Goal: Task Accomplishment & Management: Complete application form

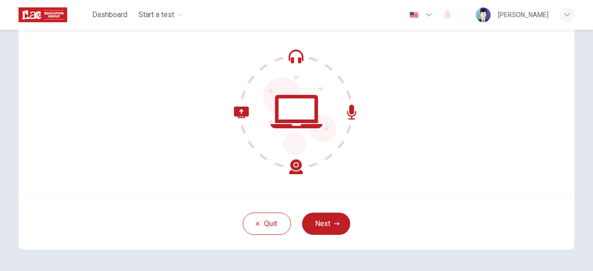
scroll to position [93, 0]
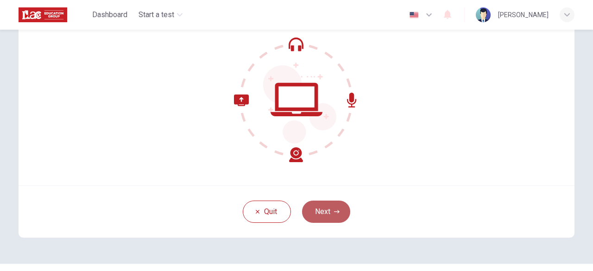
click at [325, 215] on button "Next" at bounding box center [326, 212] width 48 height 22
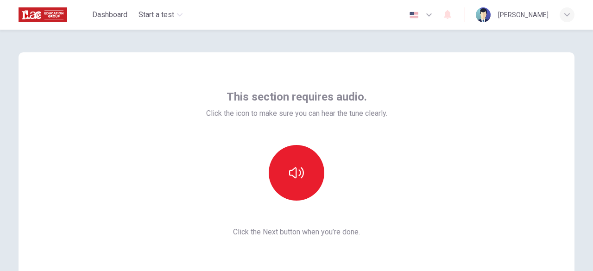
scroll to position [0, 0]
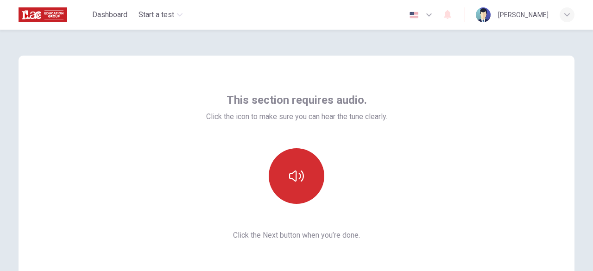
click at [301, 177] on icon "button" at bounding box center [296, 176] width 15 height 15
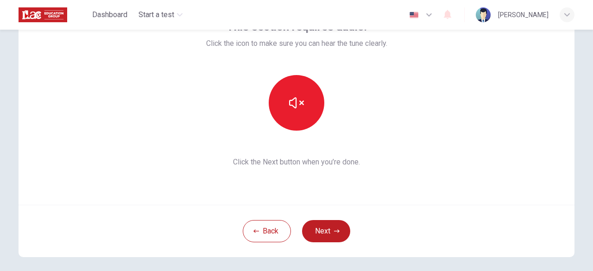
scroll to position [93, 0]
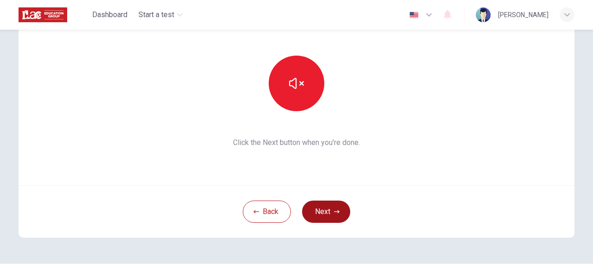
click at [330, 208] on button "Next" at bounding box center [326, 212] width 48 height 22
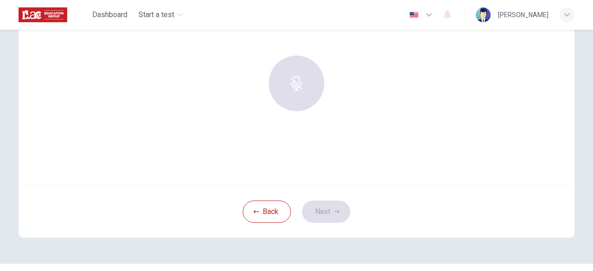
scroll to position [46, 0]
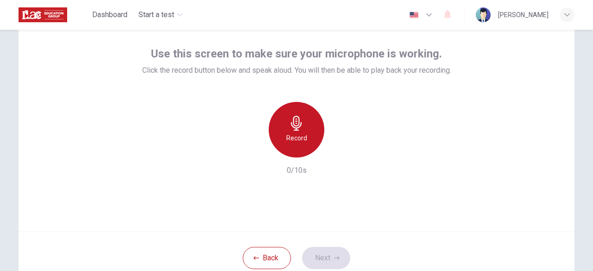
click at [310, 137] on div "Record" at bounding box center [297, 130] width 56 height 56
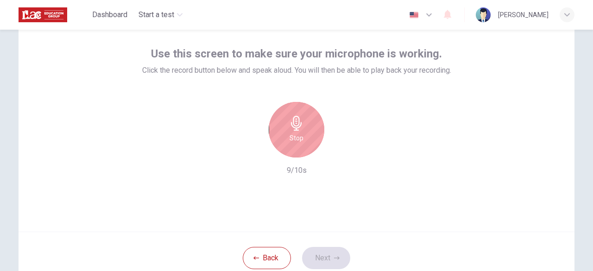
click at [302, 136] on div "Stop" at bounding box center [297, 130] width 56 height 56
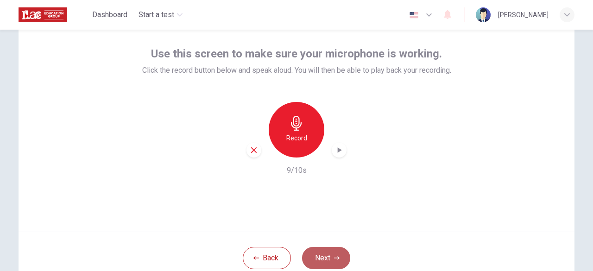
click at [327, 254] on button "Next" at bounding box center [326, 258] width 48 height 22
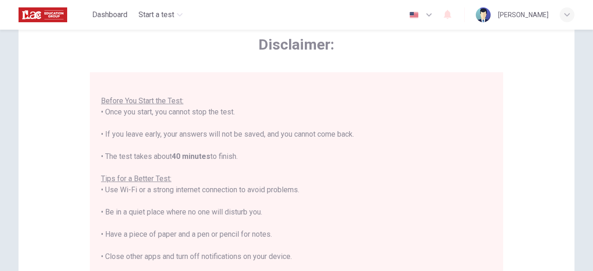
scroll to position [232, 0]
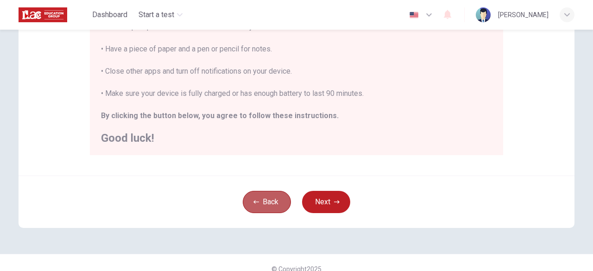
click at [261, 193] on button "Back" at bounding box center [267, 202] width 48 height 22
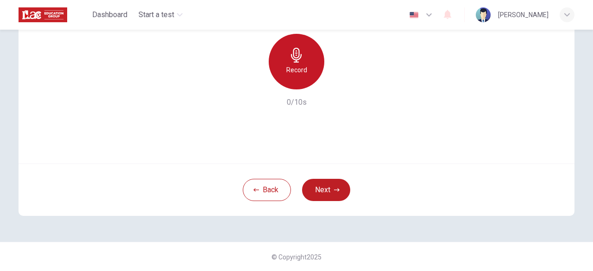
click at [294, 63] on div "Record" at bounding box center [297, 62] width 56 height 56
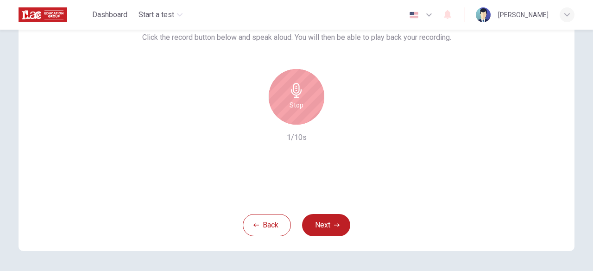
scroll to position [22, 0]
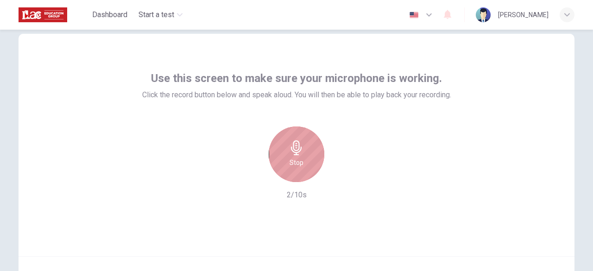
click at [301, 145] on icon "button" at bounding box center [296, 147] width 15 height 15
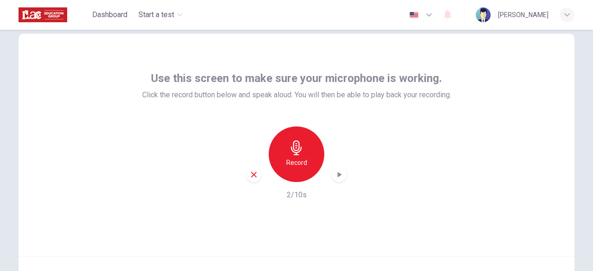
click at [337, 176] on icon "button" at bounding box center [338, 174] width 9 height 9
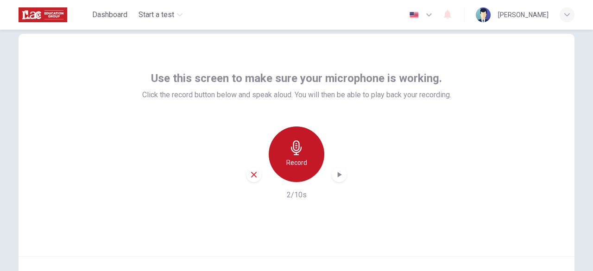
click at [291, 159] on h6 "Record" at bounding box center [296, 162] width 21 height 11
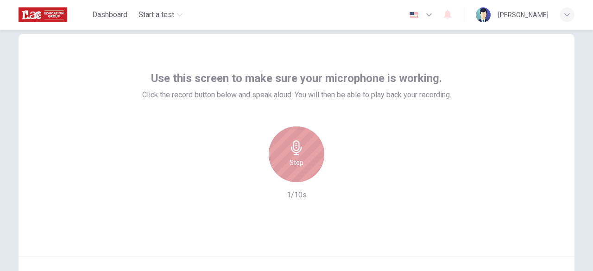
click at [303, 155] on div "Stop" at bounding box center [297, 154] width 56 height 56
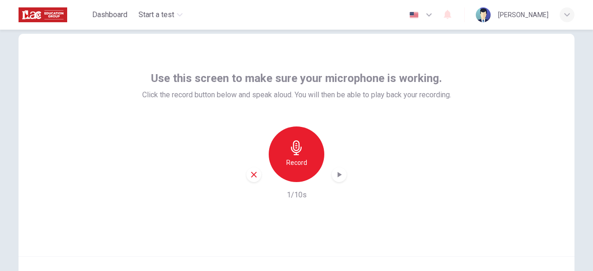
click at [343, 175] on div "button" at bounding box center [339, 174] width 15 height 15
click at [253, 178] on div "button" at bounding box center [253, 174] width 15 height 15
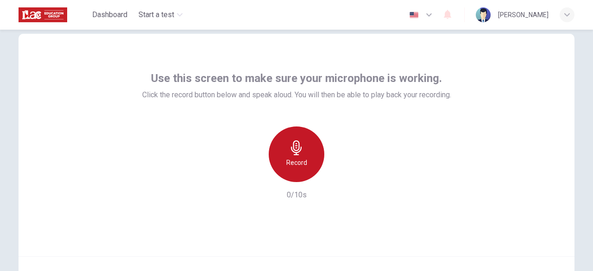
click at [295, 156] on div "Record" at bounding box center [297, 154] width 56 height 56
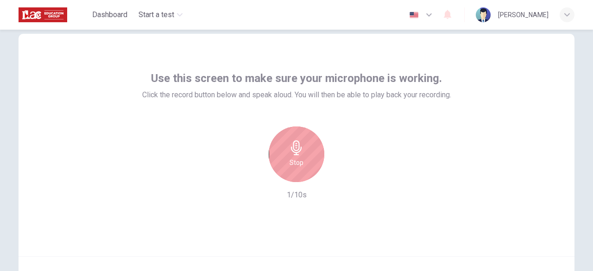
click at [304, 160] on div "Stop" at bounding box center [297, 154] width 56 height 56
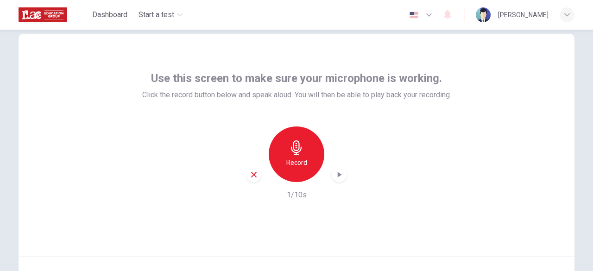
click at [336, 170] on icon "button" at bounding box center [338, 174] width 9 height 9
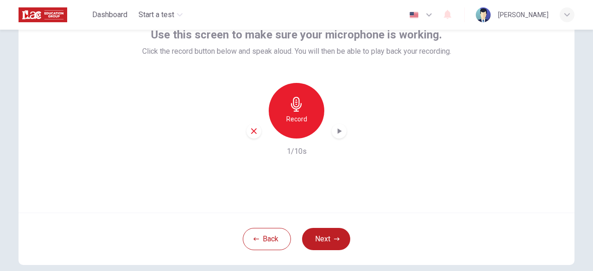
scroll to position [114, 0]
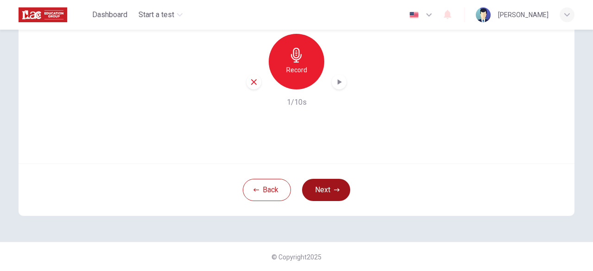
click at [323, 192] on button "Next" at bounding box center [326, 190] width 48 height 22
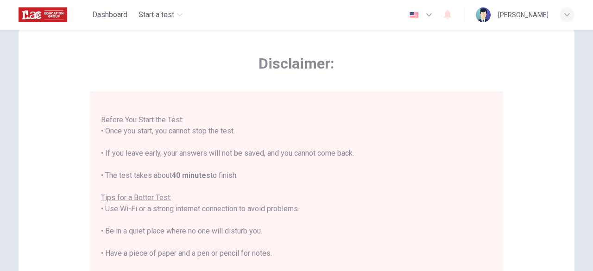
scroll to position [46, 0]
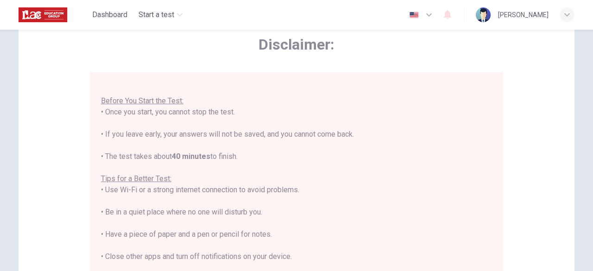
click at [518, 172] on div "Disclaimer: You are about to start a Placement Test . Before You Start the Test…" at bounding box center [297, 185] width 556 height 352
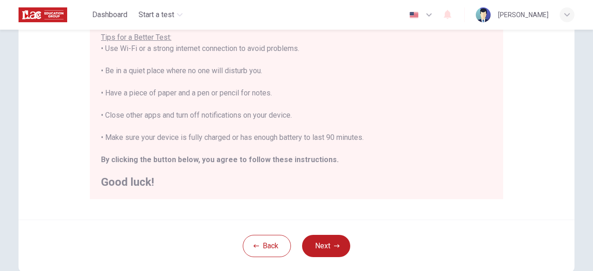
scroll to position [244, 0]
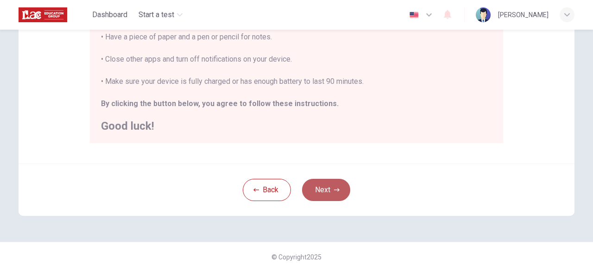
click at [321, 183] on button "Next" at bounding box center [326, 190] width 48 height 22
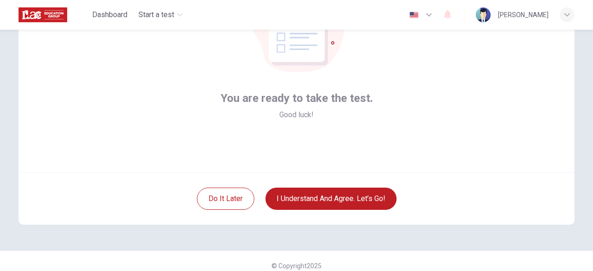
scroll to position [114, 0]
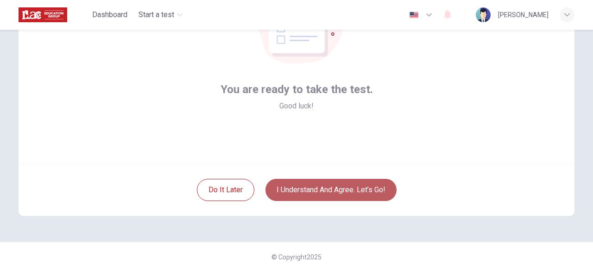
click at [372, 189] on button "I understand and agree. Let’s go!" at bounding box center [330, 190] width 131 height 22
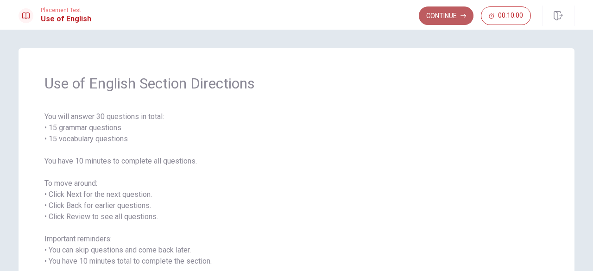
click at [444, 19] on button "Continue" at bounding box center [446, 15] width 55 height 19
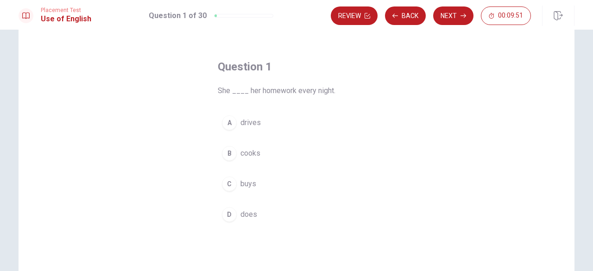
scroll to position [46, 0]
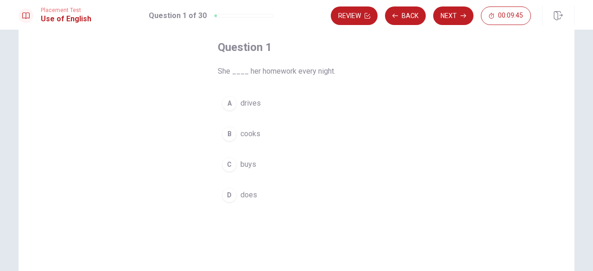
click at [228, 191] on div "D" at bounding box center [229, 195] width 15 height 15
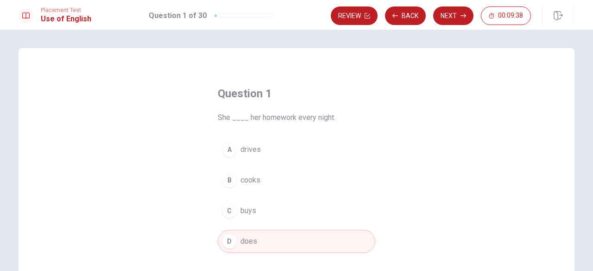
scroll to position [0, 0]
click at [450, 17] on button "Next" at bounding box center [453, 15] width 40 height 19
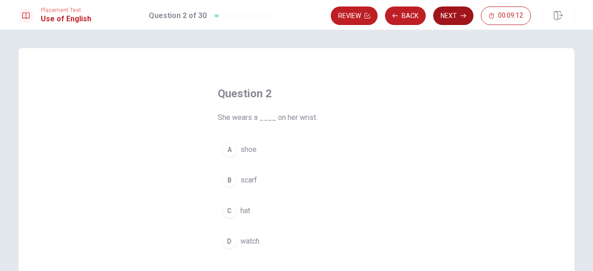
click at [459, 17] on button "Next" at bounding box center [453, 15] width 40 height 19
click at [229, 148] on div "A" at bounding box center [229, 149] width 15 height 15
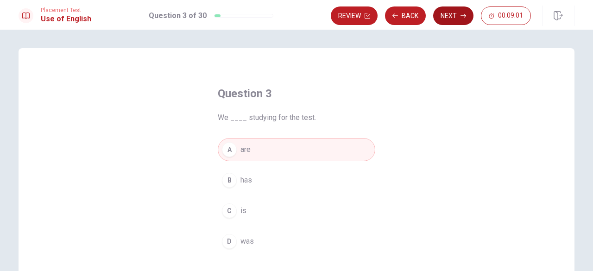
click at [463, 16] on icon "button" at bounding box center [463, 16] width 6 height 6
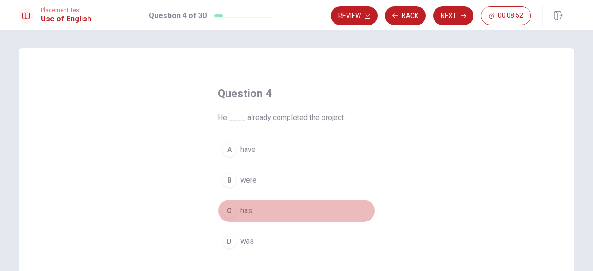
click at [227, 207] on div "C" at bounding box center [229, 210] width 15 height 15
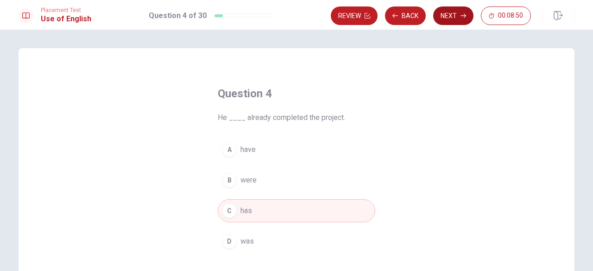
click at [454, 21] on button "Next" at bounding box center [453, 15] width 40 height 19
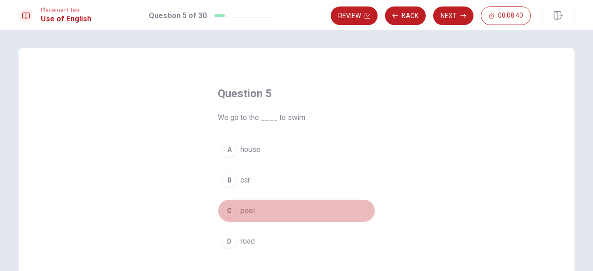
click at [231, 212] on div "C" at bounding box center [229, 210] width 15 height 15
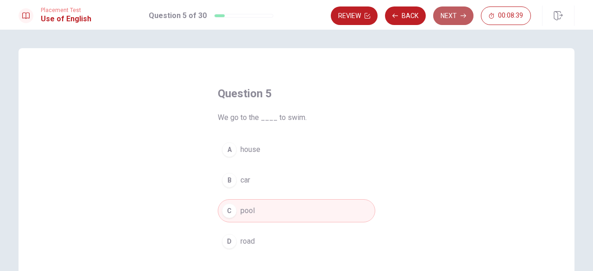
click at [451, 14] on button "Next" at bounding box center [453, 15] width 40 height 19
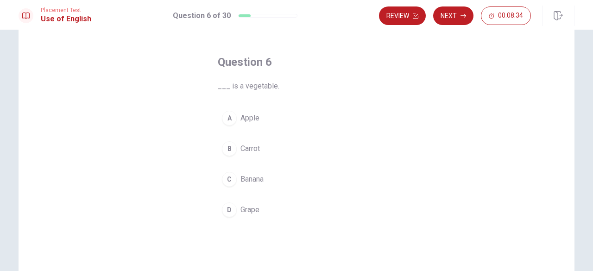
scroll to position [46, 0]
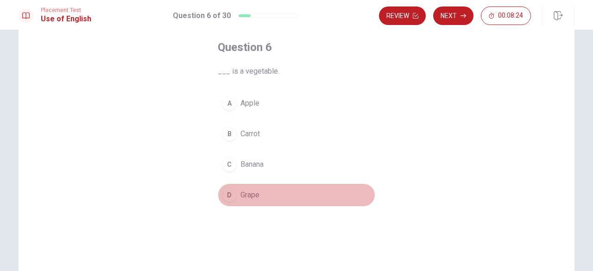
click at [229, 195] on div "D" at bounding box center [229, 195] width 15 height 15
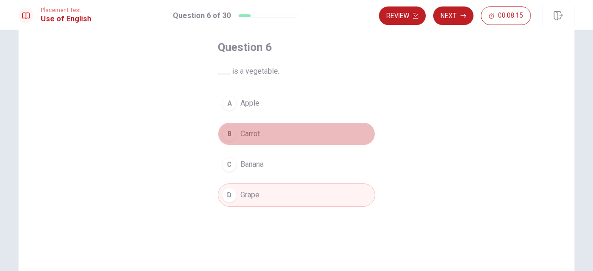
click at [227, 133] on div "B" at bounding box center [229, 133] width 15 height 15
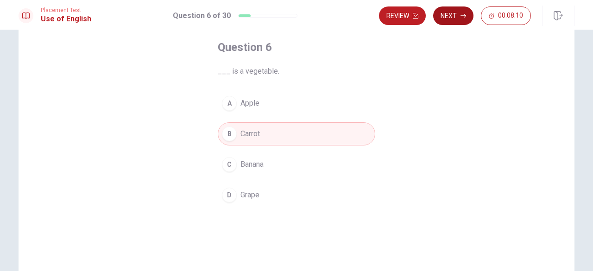
click at [455, 17] on button "Next" at bounding box center [453, 15] width 40 height 19
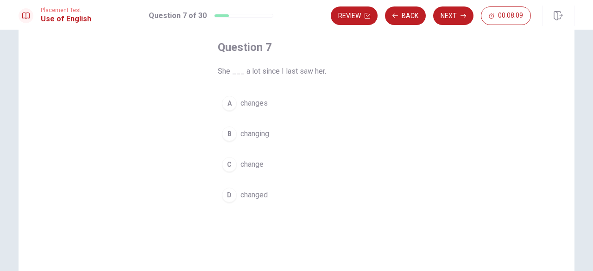
scroll to position [0, 0]
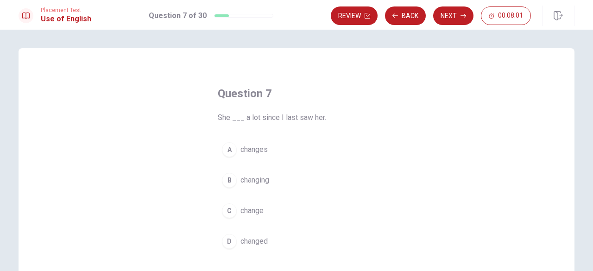
click at [231, 240] on div "D" at bounding box center [229, 241] width 15 height 15
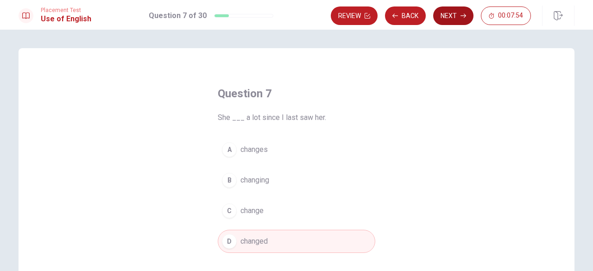
click at [458, 17] on button "Next" at bounding box center [453, 15] width 40 height 19
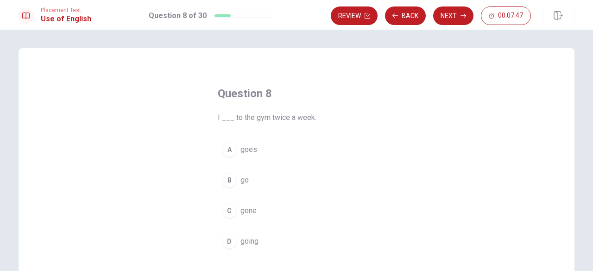
click at [225, 182] on div "B" at bounding box center [229, 180] width 15 height 15
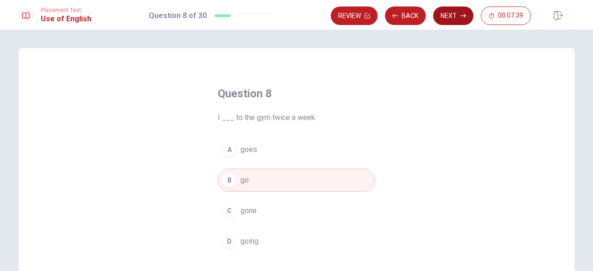
click at [455, 16] on button "Next" at bounding box center [453, 15] width 40 height 19
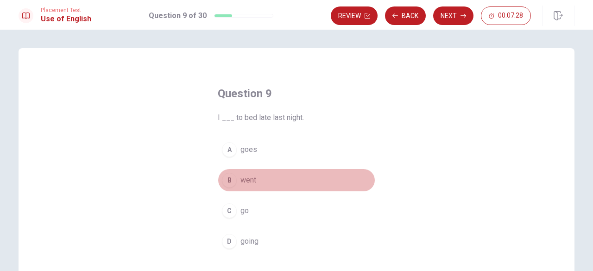
click at [228, 179] on div "B" at bounding box center [229, 180] width 15 height 15
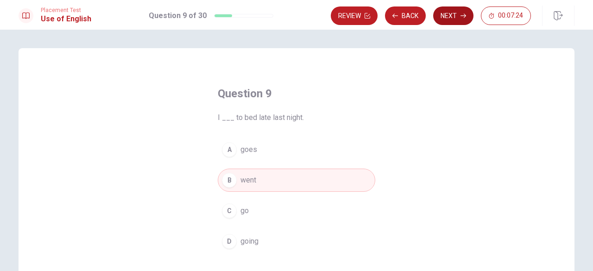
click at [456, 18] on button "Next" at bounding box center [453, 15] width 40 height 19
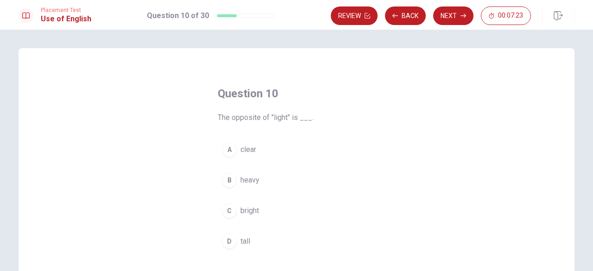
scroll to position [46, 0]
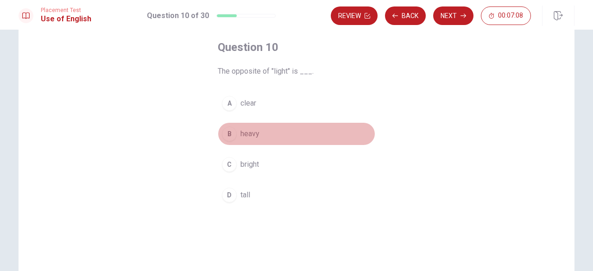
click at [230, 134] on div "B" at bounding box center [229, 133] width 15 height 15
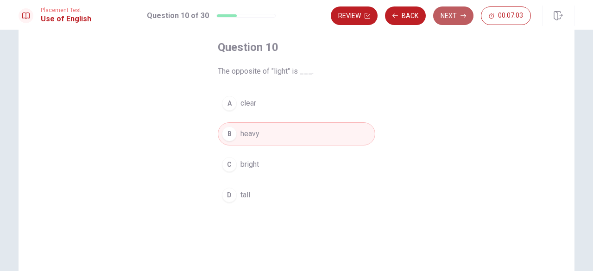
click at [453, 16] on button "Next" at bounding box center [453, 15] width 40 height 19
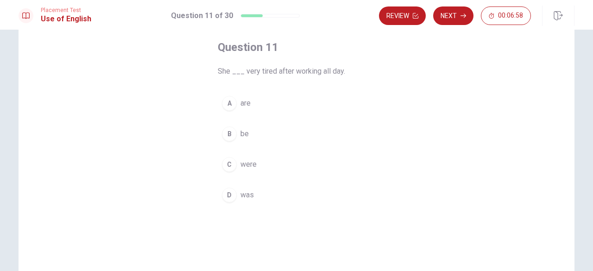
scroll to position [0, 0]
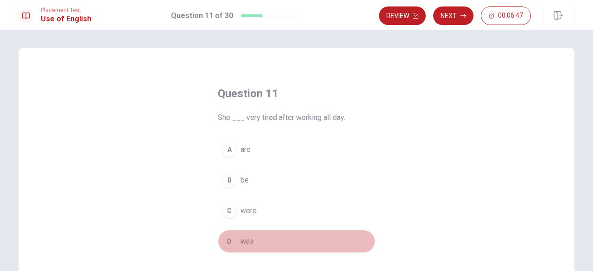
click at [226, 238] on div "D" at bounding box center [229, 241] width 15 height 15
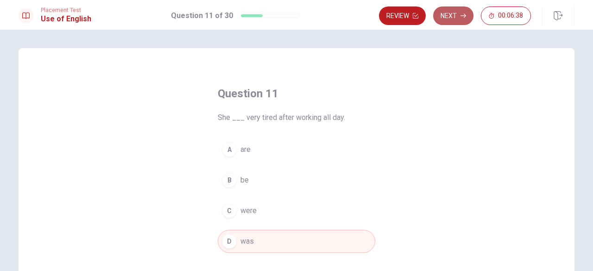
click at [455, 19] on button "Next" at bounding box center [453, 15] width 40 height 19
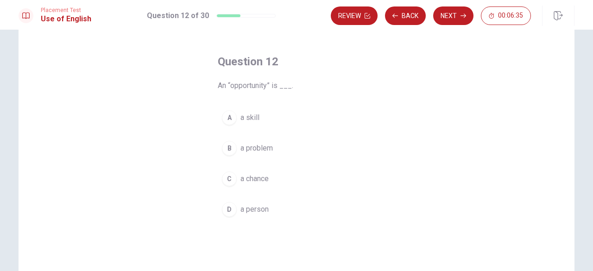
scroll to position [46, 0]
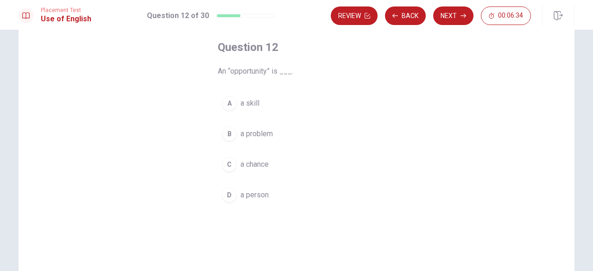
click at [226, 162] on div "C" at bounding box center [229, 164] width 15 height 15
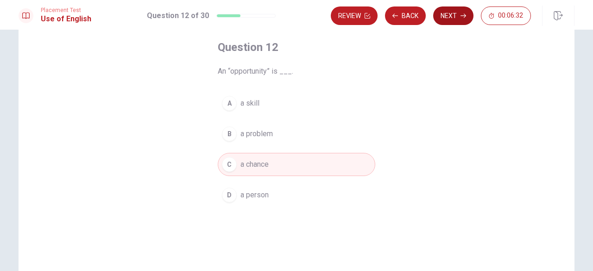
click at [451, 16] on button "Next" at bounding box center [453, 15] width 40 height 19
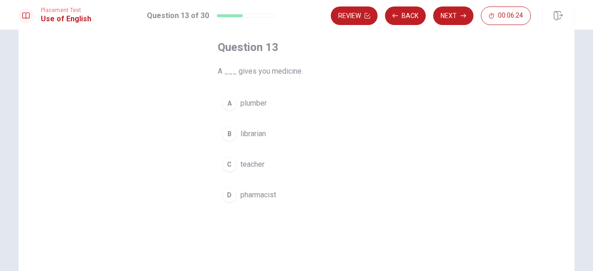
click at [225, 193] on div "D" at bounding box center [229, 195] width 15 height 15
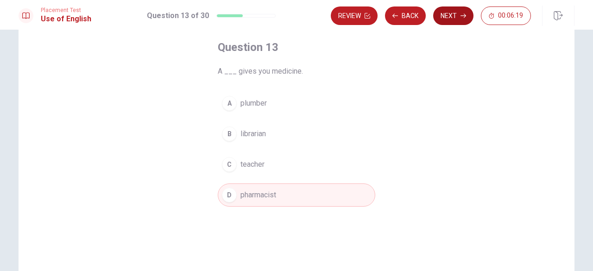
click at [453, 16] on button "Next" at bounding box center [453, 15] width 40 height 19
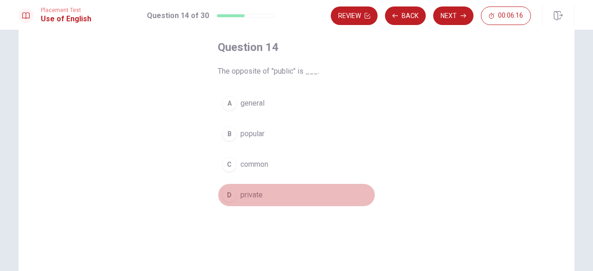
click at [232, 192] on div "D" at bounding box center [229, 195] width 15 height 15
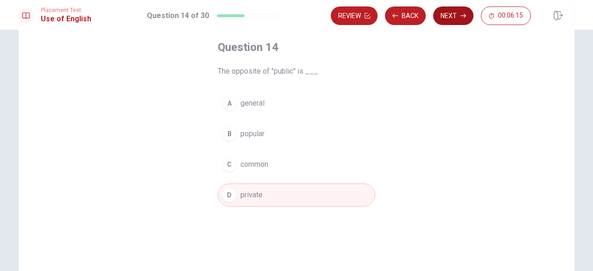
click at [451, 17] on button "Next" at bounding box center [453, 15] width 40 height 19
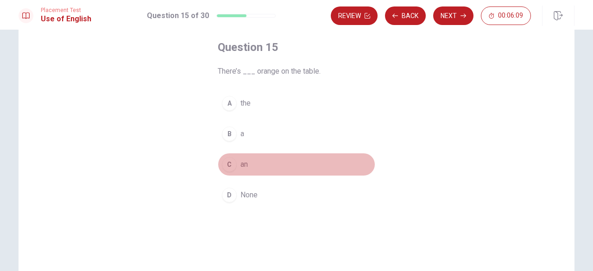
click at [232, 161] on div "C" at bounding box center [229, 164] width 15 height 15
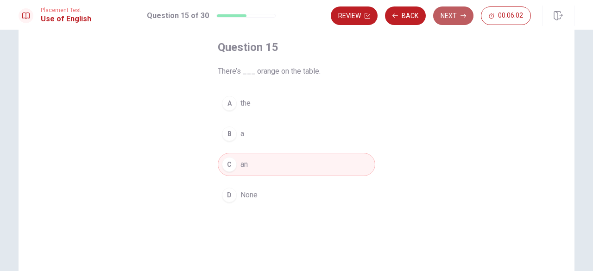
click at [455, 17] on button "Next" at bounding box center [453, 15] width 40 height 19
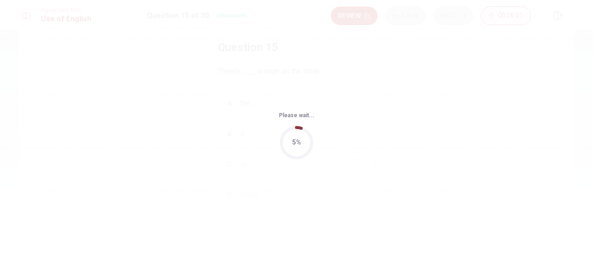
scroll to position [0, 0]
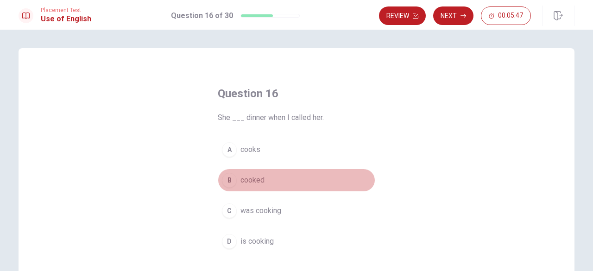
click at [230, 180] on div "B" at bounding box center [229, 180] width 15 height 15
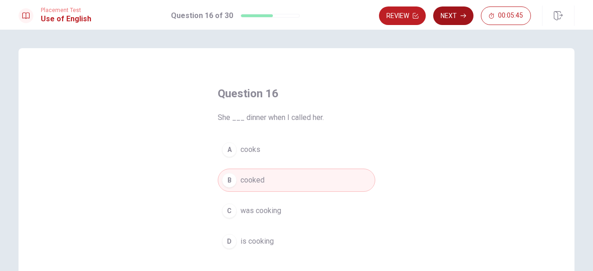
click at [461, 16] on icon "button" at bounding box center [463, 16] width 6 height 6
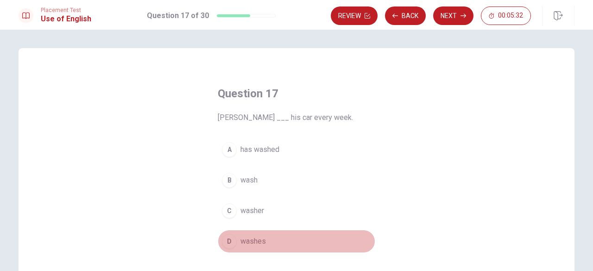
click at [231, 238] on div "D" at bounding box center [229, 241] width 15 height 15
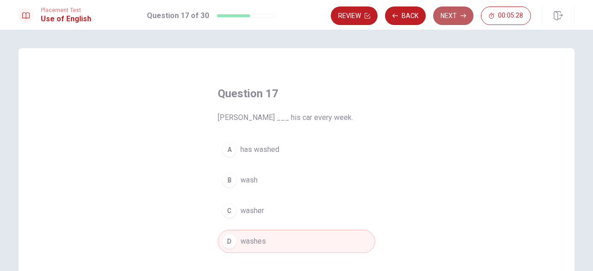
click at [465, 11] on button "Next" at bounding box center [453, 15] width 40 height 19
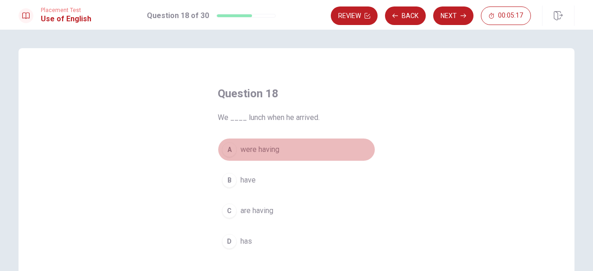
click at [228, 150] on div "A" at bounding box center [229, 149] width 15 height 15
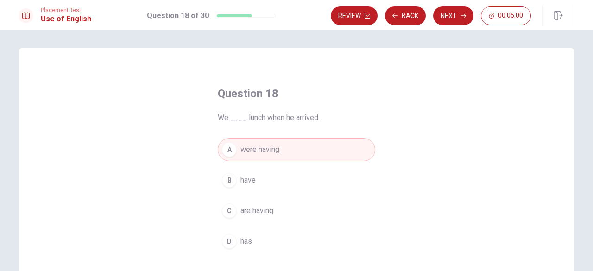
drag, startPoint x: 456, startPoint y: 21, endPoint x: 413, endPoint y: 182, distance: 166.7
click at [413, 182] on div "Placement Test Use of English Question 18 of 30 Review Back Next 00:05:00 Quest…" at bounding box center [296, 135] width 593 height 271
click at [462, 15] on icon "button" at bounding box center [463, 16] width 6 height 6
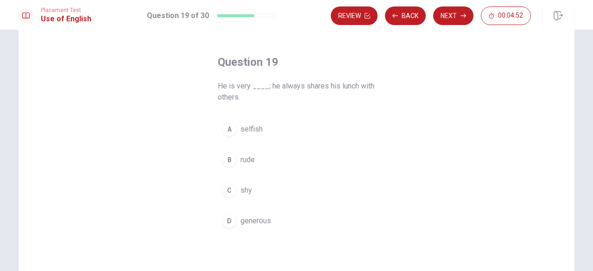
scroll to position [46, 0]
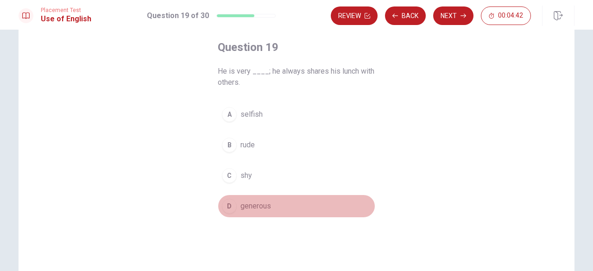
click at [227, 201] on div "D" at bounding box center [229, 206] width 15 height 15
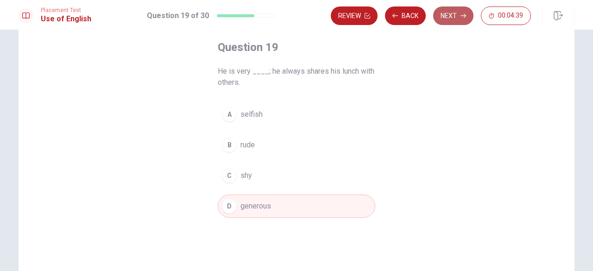
click at [459, 18] on button "Next" at bounding box center [453, 15] width 40 height 19
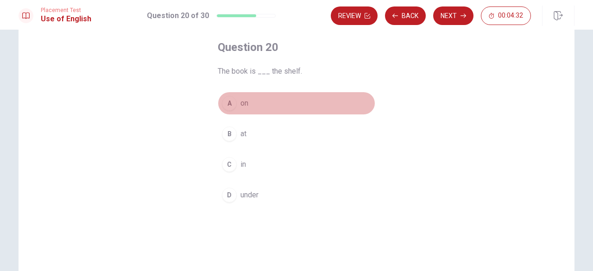
click at [227, 102] on div "A" at bounding box center [229, 103] width 15 height 15
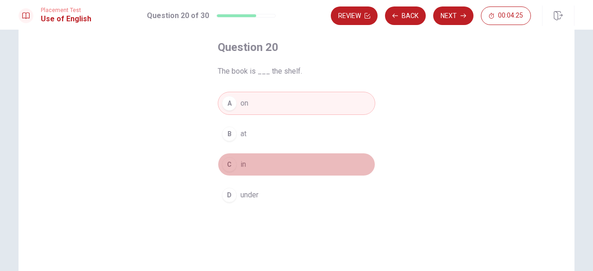
click at [229, 166] on div "C" at bounding box center [229, 164] width 15 height 15
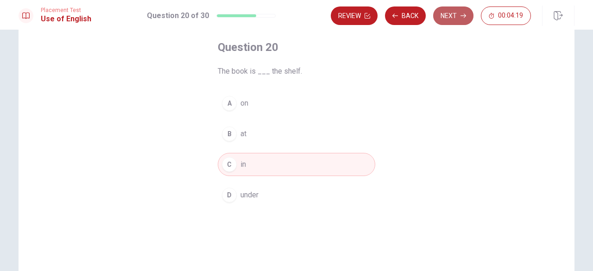
click at [460, 17] on button "Next" at bounding box center [453, 15] width 40 height 19
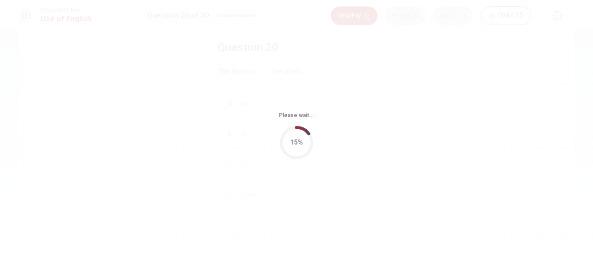
scroll to position [0, 0]
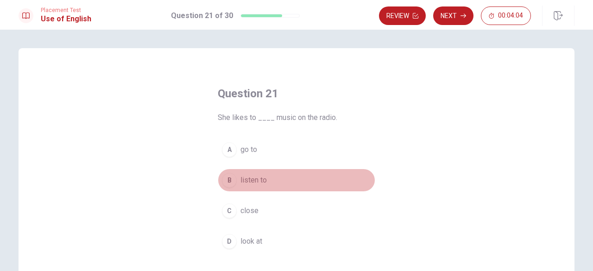
click at [232, 182] on div "B" at bounding box center [229, 180] width 15 height 15
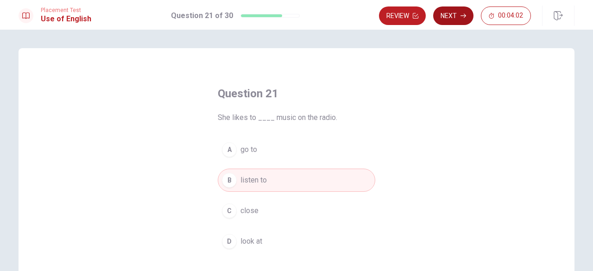
click at [452, 13] on button "Next" at bounding box center [453, 15] width 40 height 19
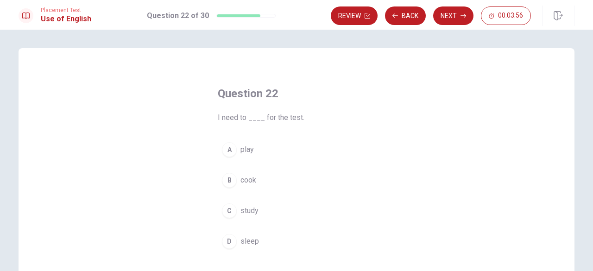
click at [227, 210] on div "C" at bounding box center [229, 210] width 15 height 15
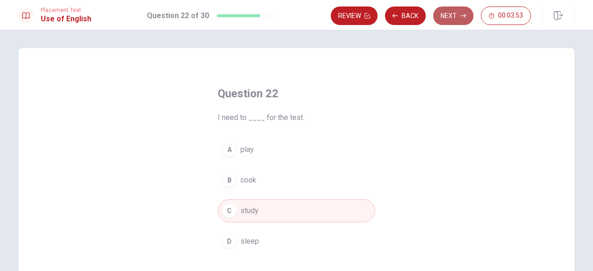
click at [452, 15] on button "Next" at bounding box center [453, 15] width 40 height 19
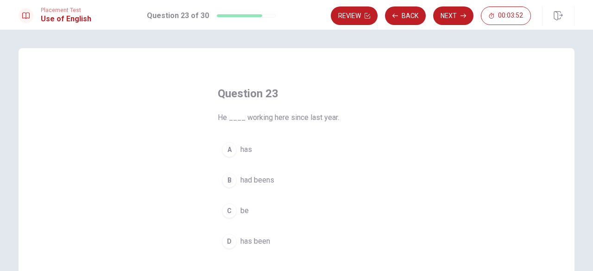
scroll to position [46, 0]
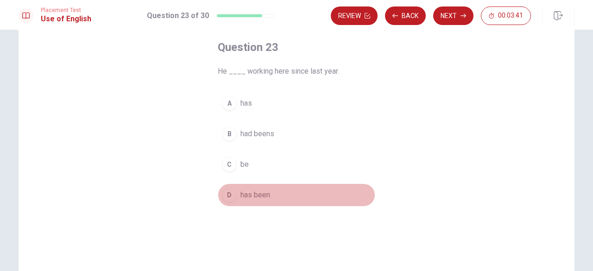
click at [227, 195] on div "D" at bounding box center [229, 195] width 15 height 15
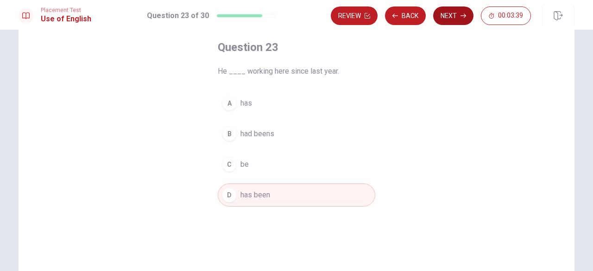
click at [450, 18] on button "Next" at bounding box center [453, 15] width 40 height 19
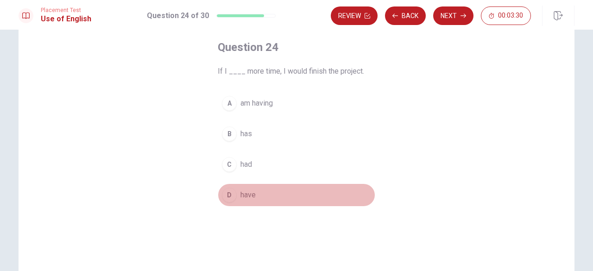
click at [229, 197] on div "D" at bounding box center [229, 195] width 15 height 15
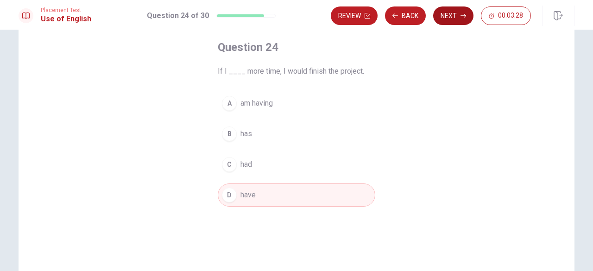
click at [454, 17] on button "Next" at bounding box center [453, 15] width 40 height 19
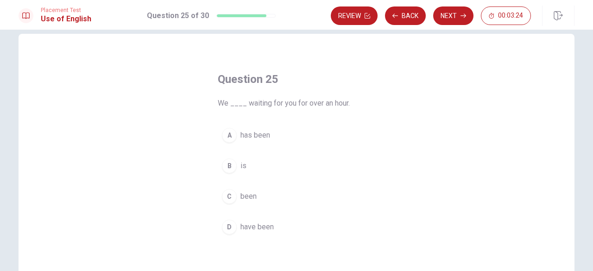
scroll to position [0, 0]
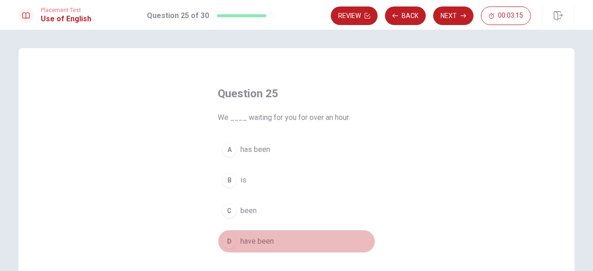
click at [226, 239] on div "D" at bounding box center [229, 241] width 15 height 15
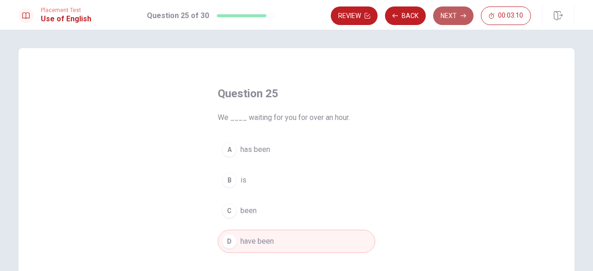
click at [457, 18] on button "Next" at bounding box center [453, 15] width 40 height 19
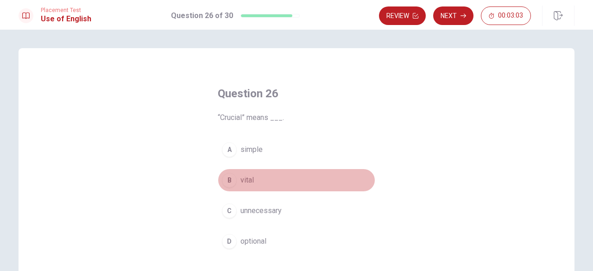
click at [222, 175] on div "B" at bounding box center [229, 180] width 15 height 15
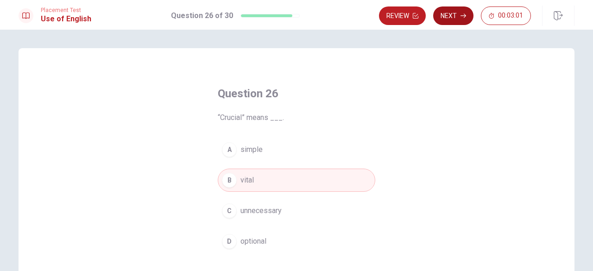
click at [448, 14] on button "Next" at bounding box center [453, 15] width 40 height 19
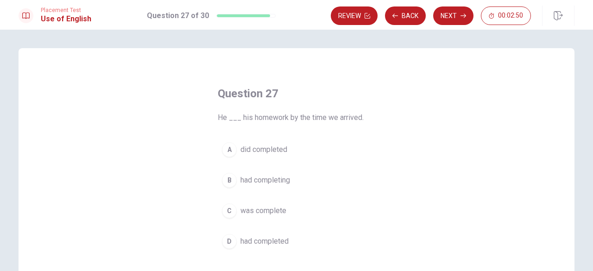
click at [231, 237] on div "D" at bounding box center [229, 241] width 15 height 15
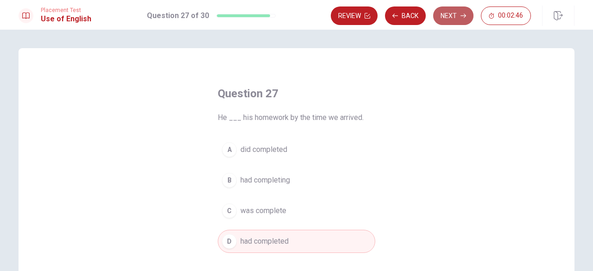
click at [451, 16] on button "Next" at bounding box center [453, 15] width 40 height 19
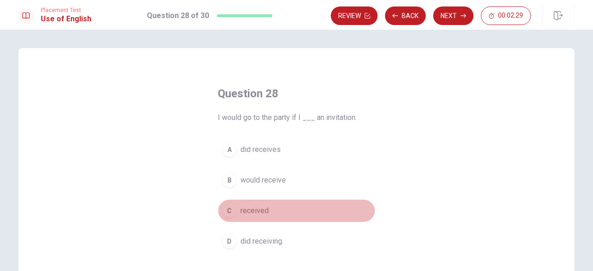
click at [231, 210] on div "C" at bounding box center [229, 210] width 15 height 15
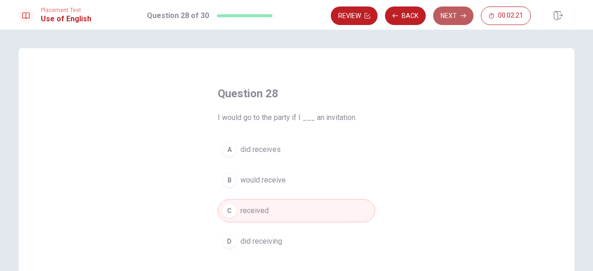
click at [455, 18] on button "Next" at bounding box center [453, 15] width 40 height 19
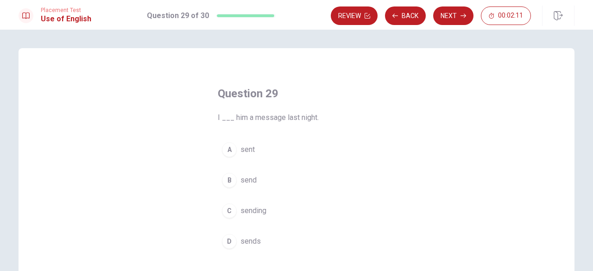
click at [231, 149] on div "A" at bounding box center [229, 149] width 15 height 15
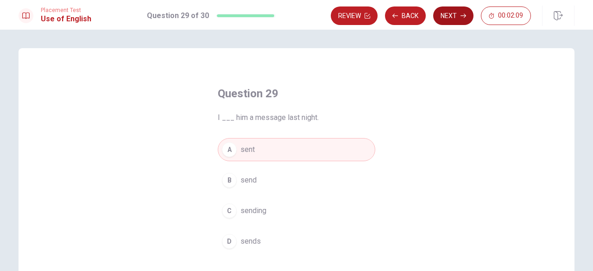
click at [449, 21] on button "Next" at bounding box center [453, 15] width 40 height 19
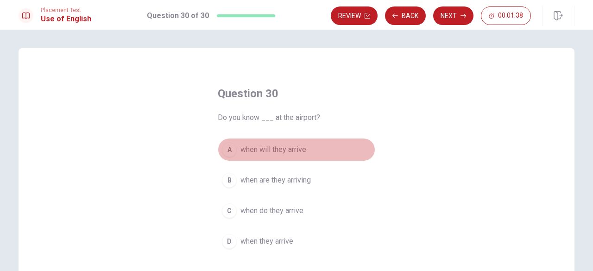
click at [229, 151] on div "A" at bounding box center [229, 149] width 15 height 15
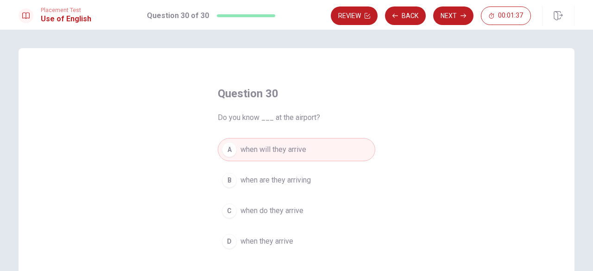
scroll to position [46, 0]
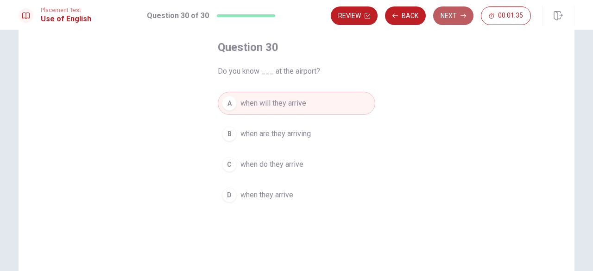
click at [465, 16] on icon "button" at bounding box center [463, 16] width 6 height 4
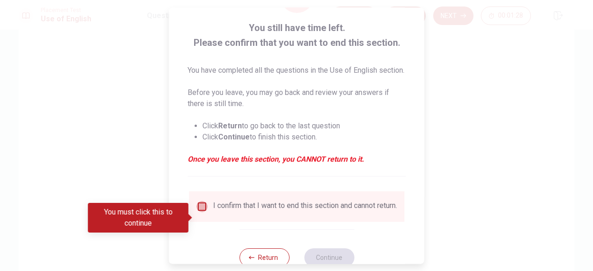
click at [202, 212] on input "You must click this to continue" at bounding box center [201, 206] width 11 height 11
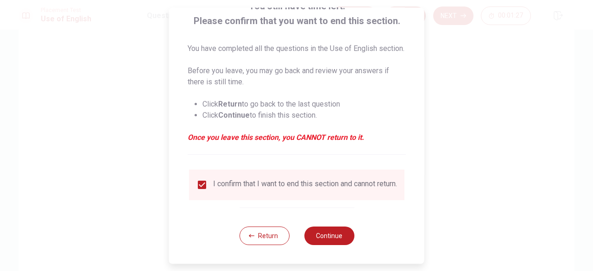
scroll to position [85, 0]
click at [318, 232] on button "Continue" at bounding box center [329, 235] width 50 height 19
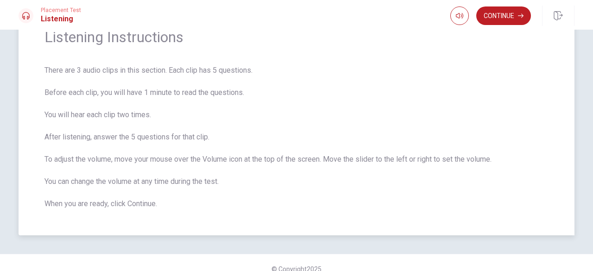
scroll to position [0, 0]
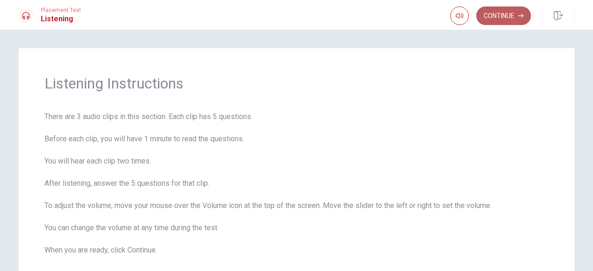
click at [493, 17] on button "Continue" at bounding box center [503, 15] width 55 height 19
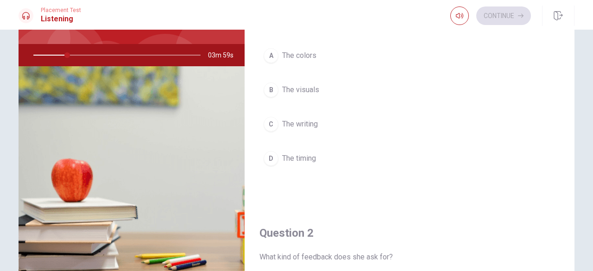
scroll to position [101, 0]
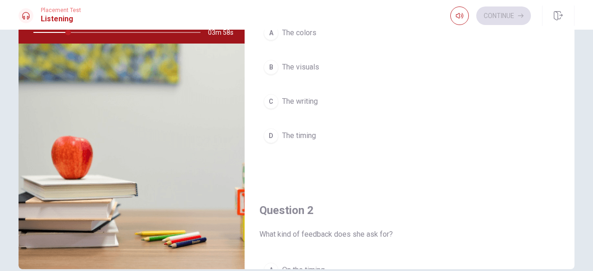
click at [123, 165] on img at bounding box center [132, 157] width 226 height 226
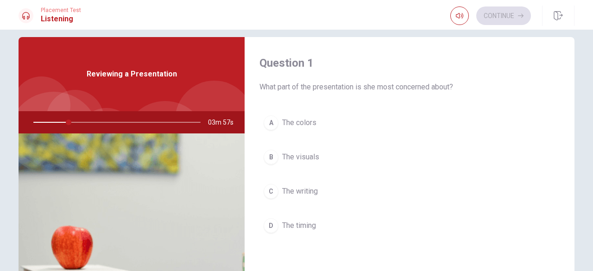
scroll to position [8, 0]
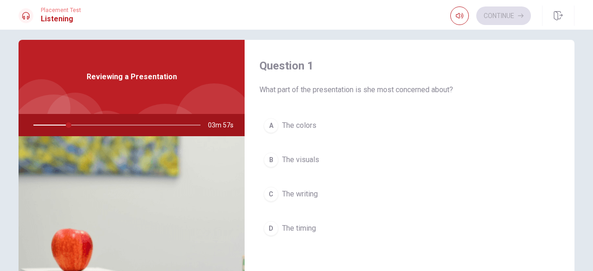
click at [149, 164] on img at bounding box center [132, 249] width 226 height 226
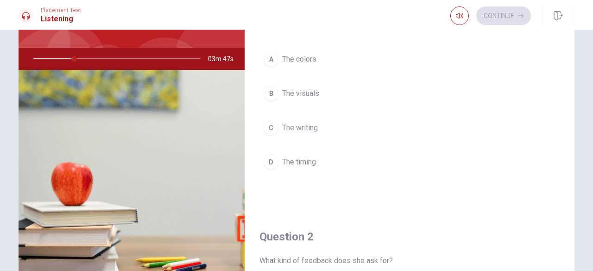
scroll to position [0, 0]
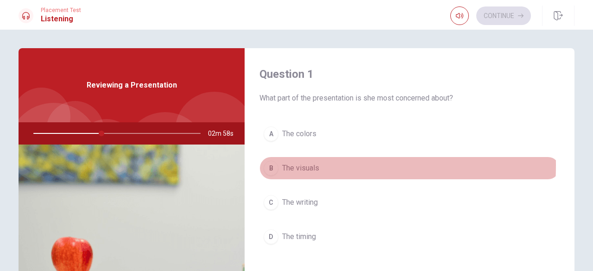
click at [272, 164] on div "B" at bounding box center [271, 168] width 15 height 15
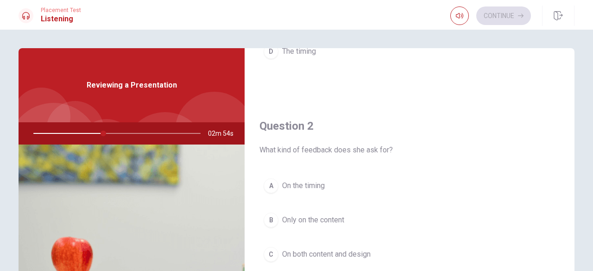
scroll to position [232, 0]
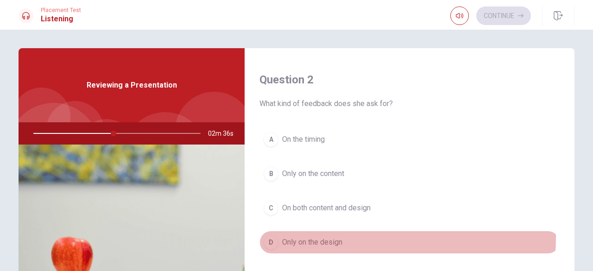
click at [331, 237] on span "Only on the design" at bounding box center [312, 242] width 60 height 11
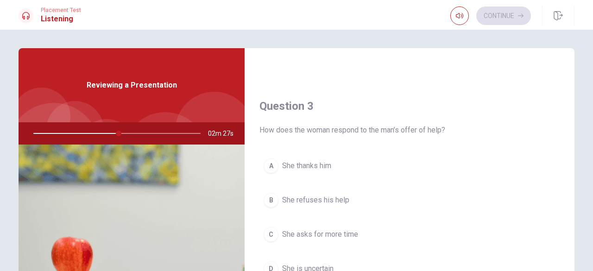
scroll to position [463, 0]
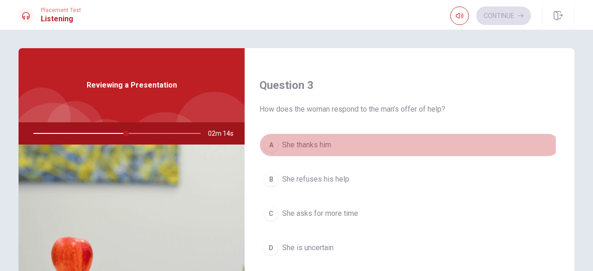
click at [270, 146] on div "A" at bounding box center [271, 145] width 15 height 15
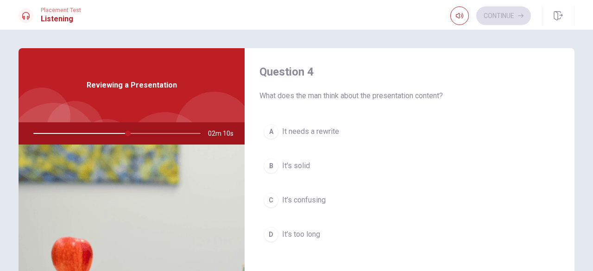
scroll to position [695, 0]
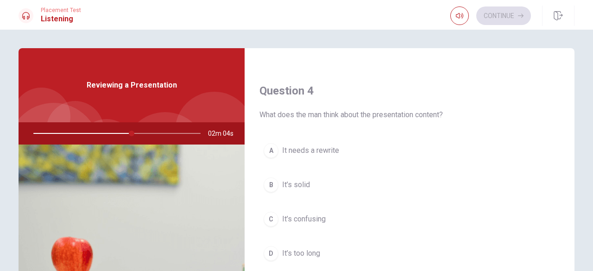
click at [272, 179] on div "B" at bounding box center [271, 184] width 15 height 15
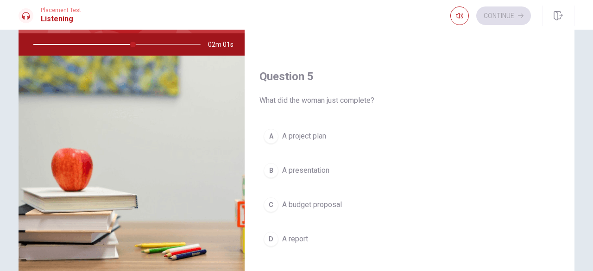
scroll to position [93, 0]
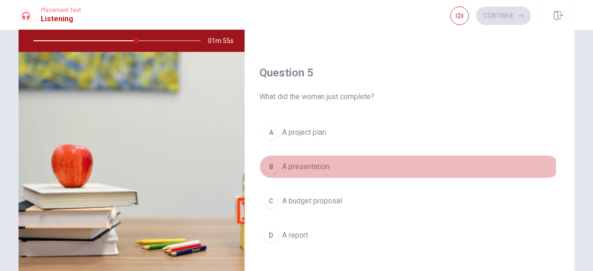
click at [268, 162] on div "B" at bounding box center [271, 166] width 15 height 15
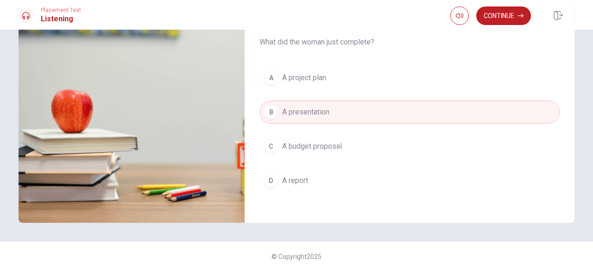
scroll to position [0, 0]
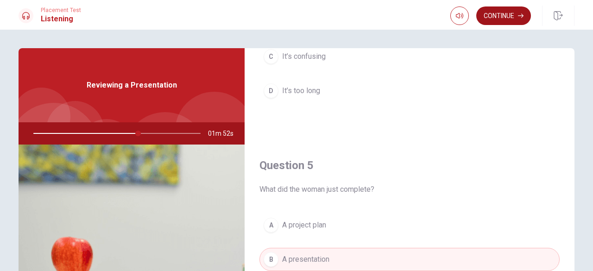
click at [493, 17] on button "Continue" at bounding box center [503, 15] width 55 height 19
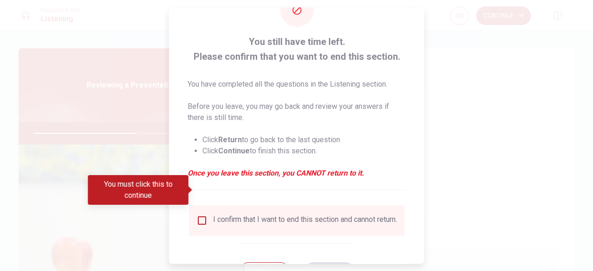
scroll to position [74, 0]
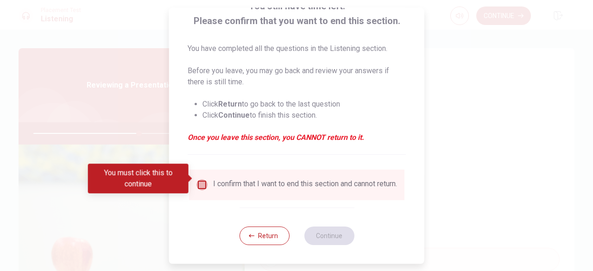
click at [200, 180] on input "You must click this to continue" at bounding box center [201, 184] width 11 height 11
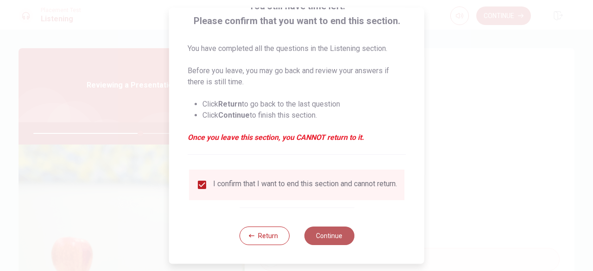
click at [319, 230] on button "Continue" at bounding box center [329, 235] width 50 height 19
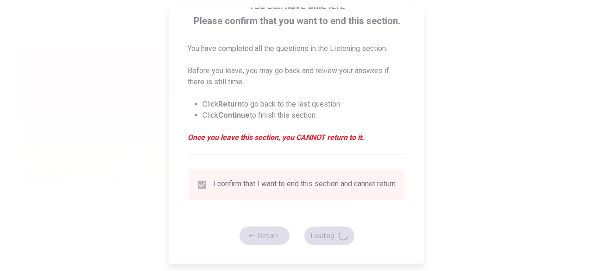
type input "65"
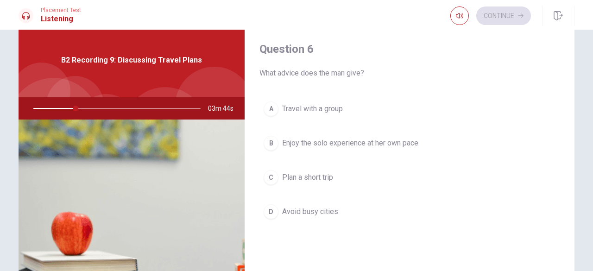
scroll to position [0, 0]
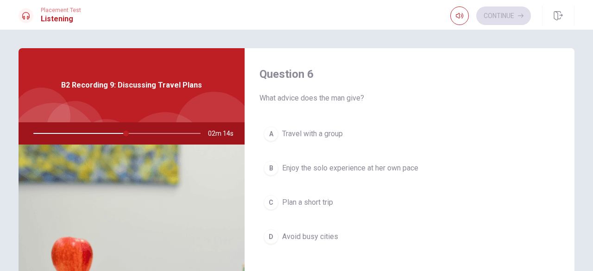
click at [264, 163] on div "B" at bounding box center [271, 168] width 15 height 15
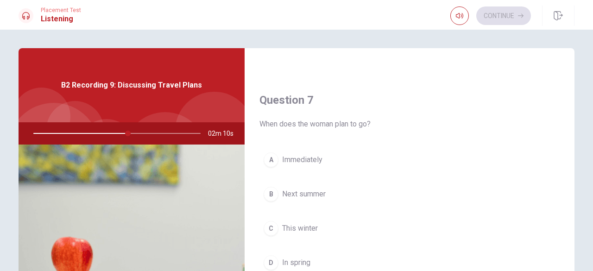
scroll to position [232, 0]
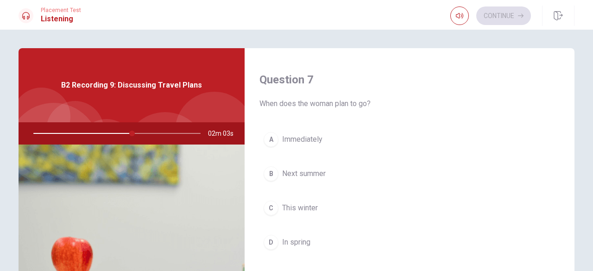
click at [270, 175] on div "B" at bounding box center [271, 173] width 15 height 15
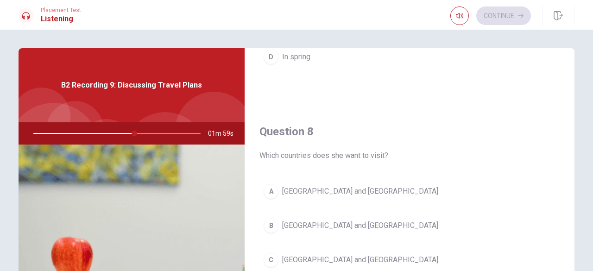
scroll to position [463, 0]
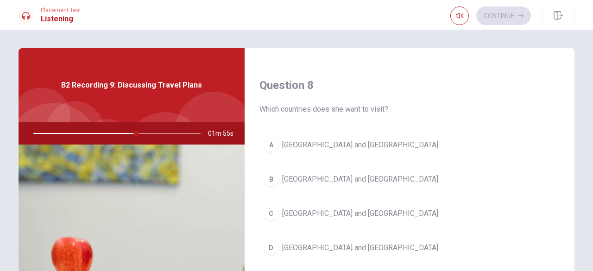
click at [272, 181] on div "B" at bounding box center [271, 179] width 15 height 15
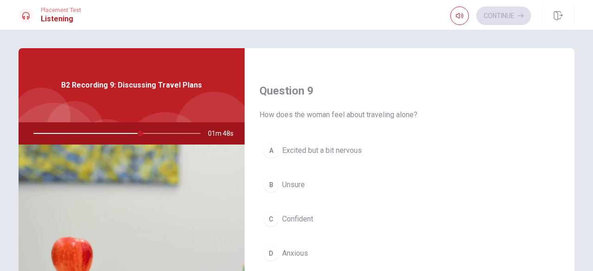
scroll to position [741, 0]
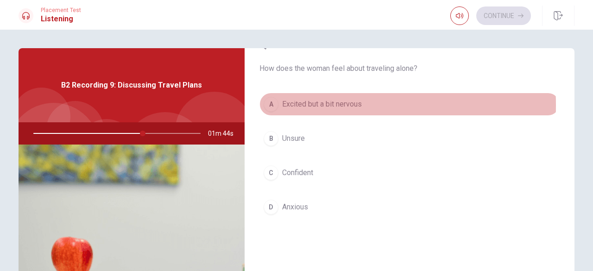
click at [271, 101] on div "A" at bounding box center [271, 104] width 15 height 15
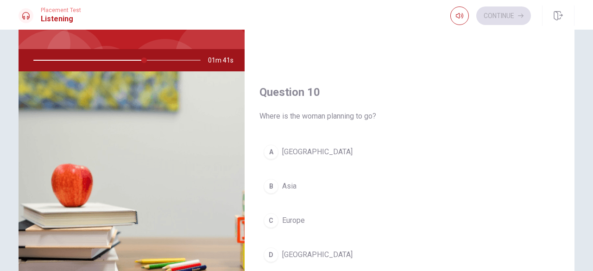
scroll to position [93, 0]
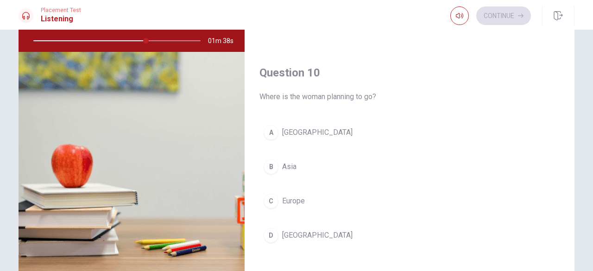
click at [269, 198] on div "C" at bounding box center [271, 201] width 15 height 15
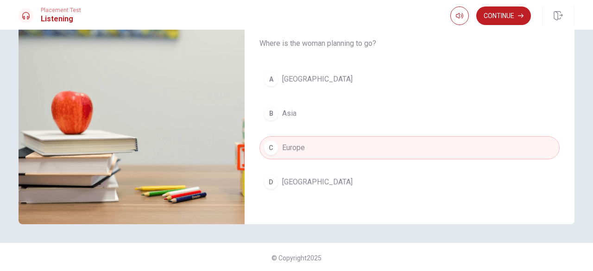
scroll to position [147, 0]
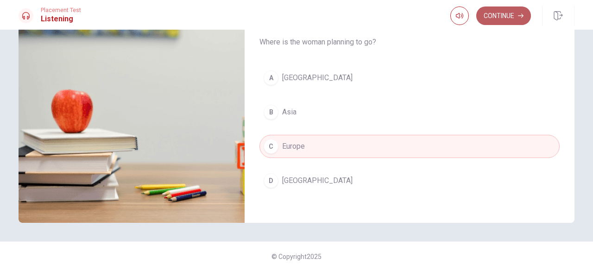
click at [511, 17] on button "Continue" at bounding box center [503, 15] width 55 height 19
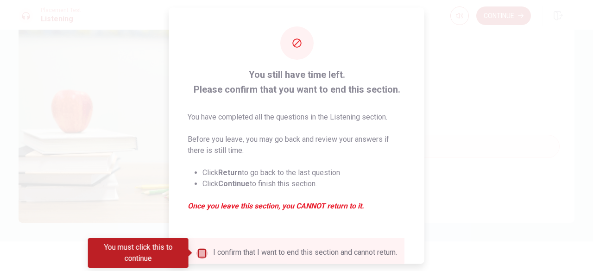
click at [203, 251] on input "You must click this to continue" at bounding box center [201, 252] width 11 height 11
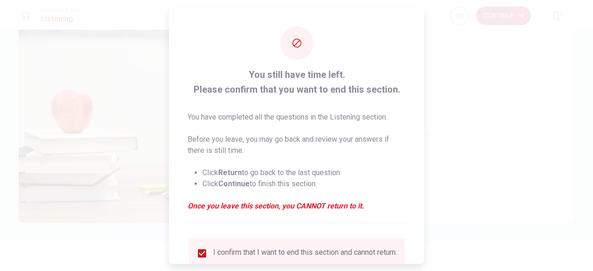
scroll to position [74, 0]
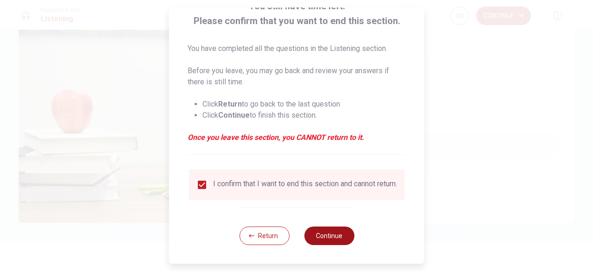
click at [331, 237] on button "Continue" at bounding box center [329, 235] width 50 height 19
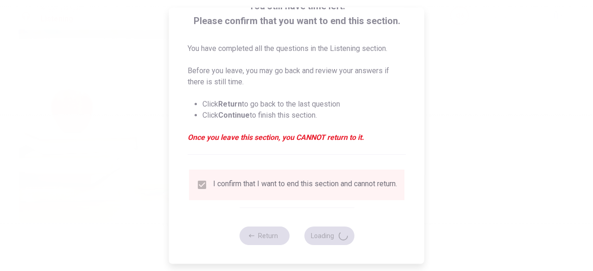
type input "70"
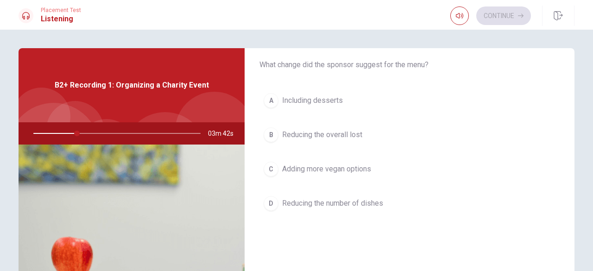
scroll to position [0, 0]
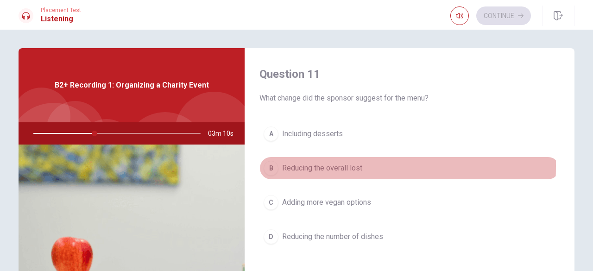
click at [273, 165] on div "B" at bounding box center [271, 168] width 15 height 15
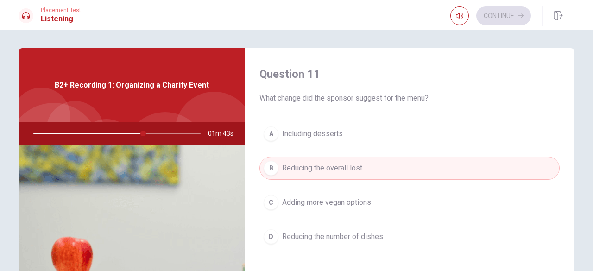
scroll to position [46, 0]
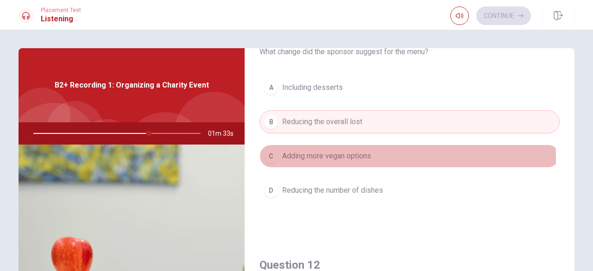
click at [315, 157] on span "Adding more vegan options" at bounding box center [326, 156] width 89 height 11
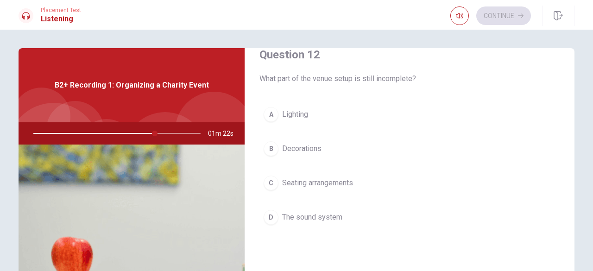
scroll to position [278, 0]
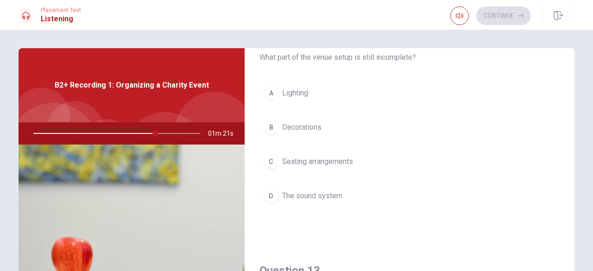
click at [285, 192] on span "The sound system" at bounding box center [312, 195] width 60 height 11
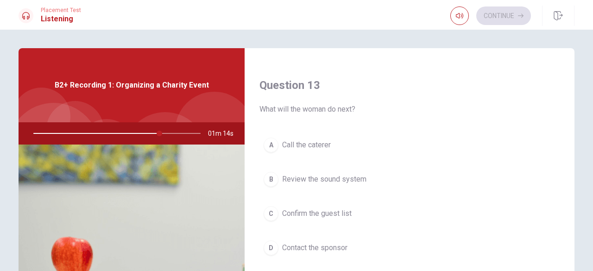
scroll to position [509, 0]
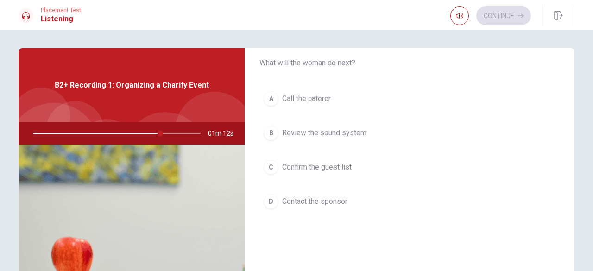
click at [320, 201] on span "Contact the sponsor" at bounding box center [314, 201] width 65 height 11
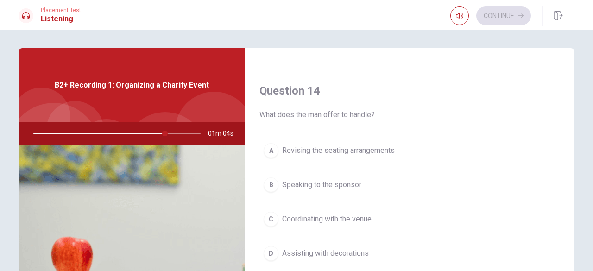
scroll to position [741, 0]
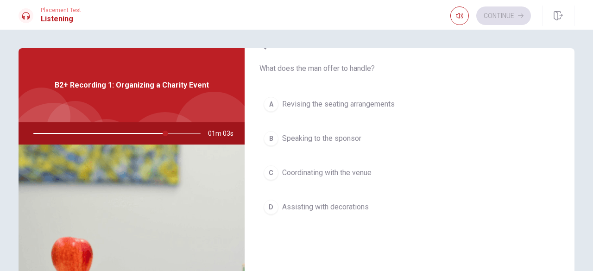
click at [341, 205] on span "Assisting with decorations" at bounding box center [325, 206] width 87 height 11
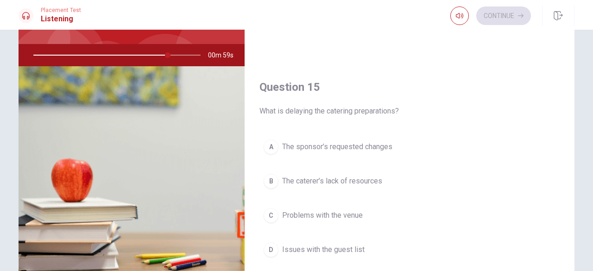
scroll to position [93, 0]
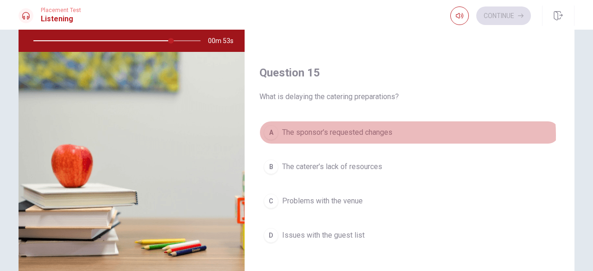
click at [383, 130] on span "The sponsor’s requested changes" at bounding box center [337, 132] width 110 height 11
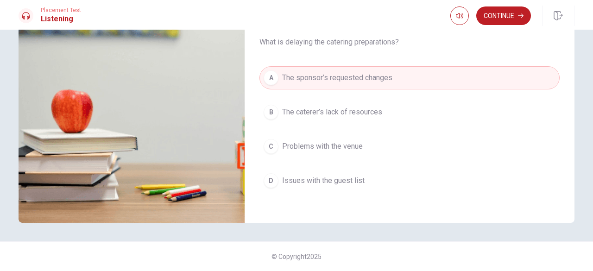
scroll to position [718, 0]
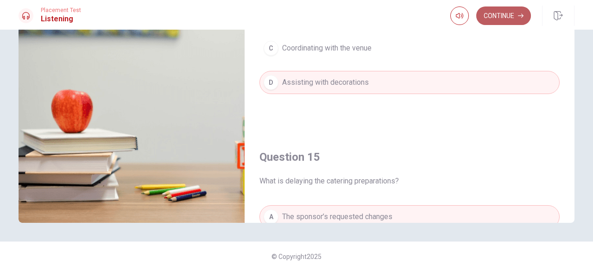
click at [519, 19] on button "Continue" at bounding box center [503, 15] width 55 height 19
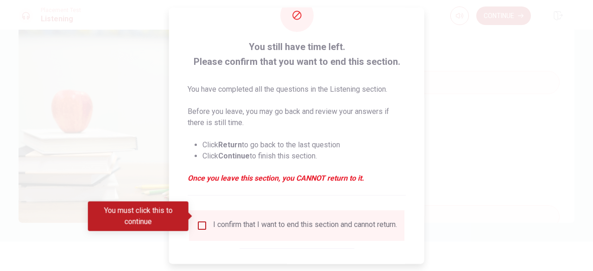
scroll to position [74, 0]
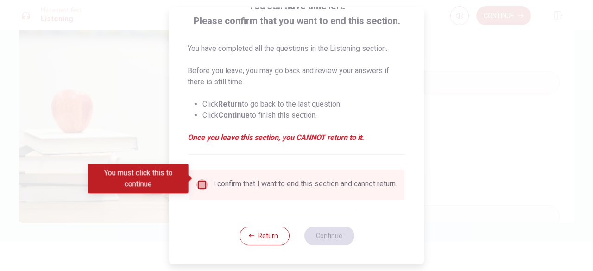
click at [199, 179] on input "You must click this to continue" at bounding box center [201, 184] width 11 height 11
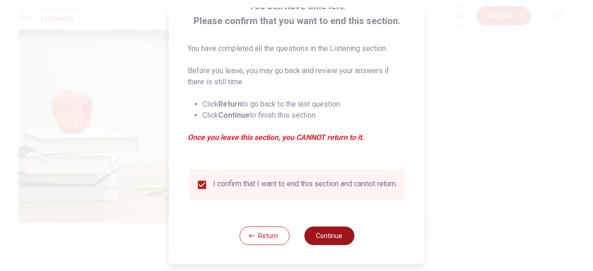
click at [318, 237] on button "Continue" at bounding box center [329, 235] width 50 height 19
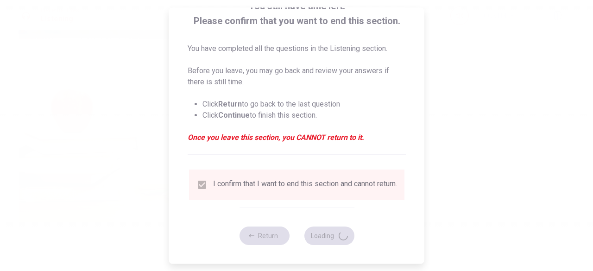
type input "86"
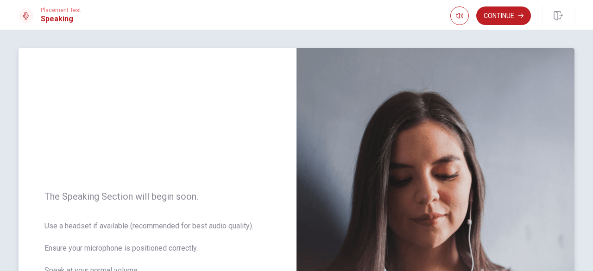
scroll to position [93, 0]
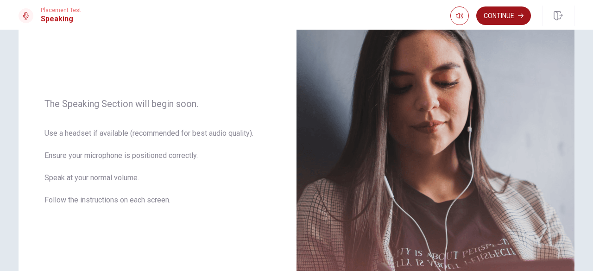
click at [492, 11] on button "Continue" at bounding box center [503, 15] width 55 height 19
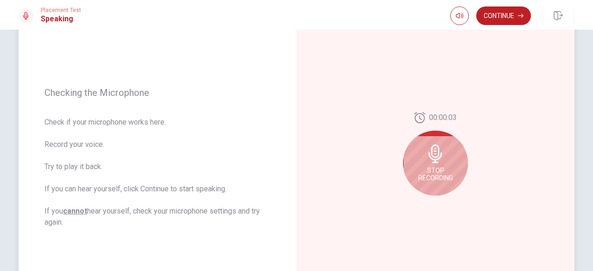
click at [440, 154] on icon at bounding box center [435, 153] width 19 height 19
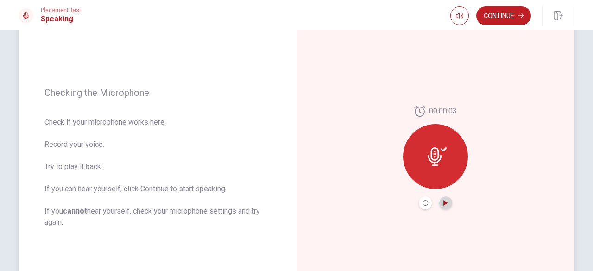
click at [445, 203] on icon "Play Audio" at bounding box center [446, 203] width 6 height 6
click at [446, 205] on button "Pause Audio" at bounding box center [445, 202] width 13 height 13
click at [516, 12] on button "Continue" at bounding box center [503, 15] width 55 height 19
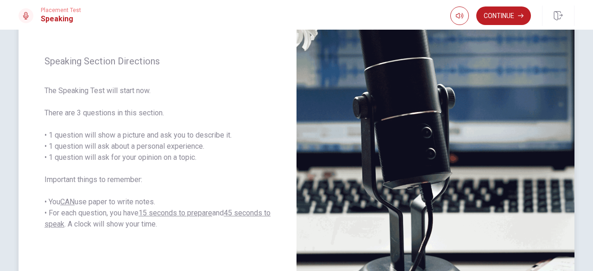
scroll to position [90, 0]
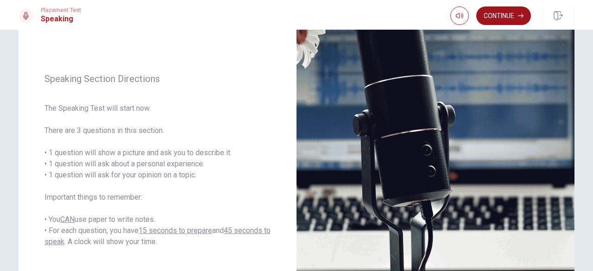
click at [495, 19] on button "Continue" at bounding box center [503, 15] width 55 height 19
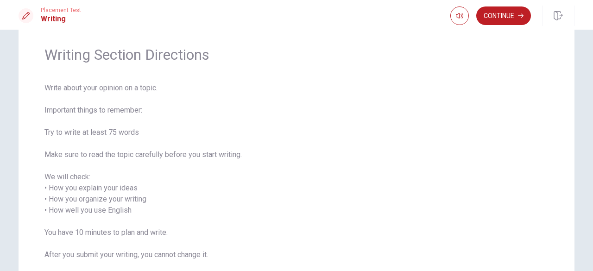
scroll to position [0, 0]
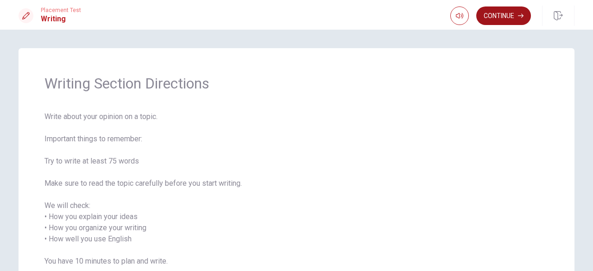
click at [490, 17] on button "Continue" at bounding box center [503, 15] width 55 height 19
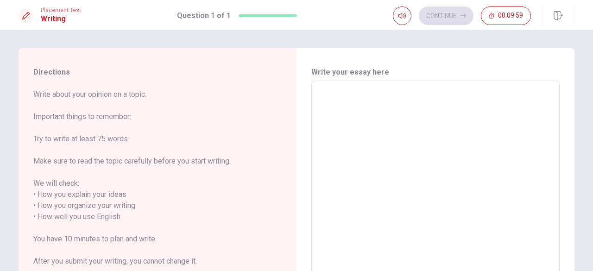
click at [405, 122] on textarea at bounding box center [435, 211] width 235 height 246
type textarea "S"
type textarea "x"
type textarea "So"
type textarea "x"
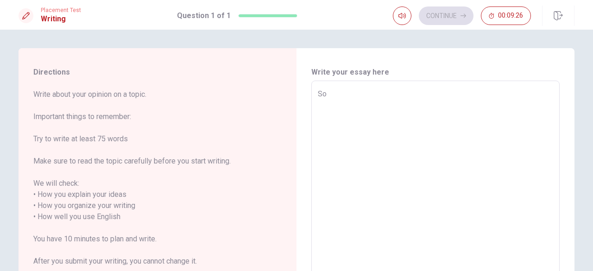
type textarea "Som"
type textarea "x"
type textarea "Some"
type textarea "x"
type textarea "Somet"
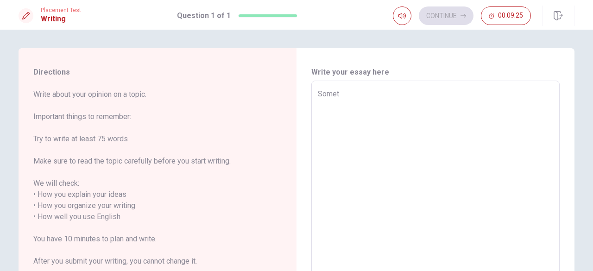
type textarea "x"
type textarea "Someti"
type textarea "x"
type textarea "Sometim"
type textarea "x"
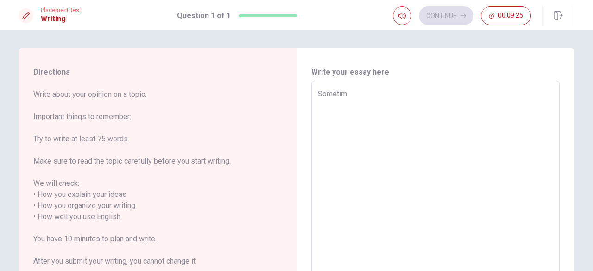
type textarea "Sometime"
type textarea "x"
type textarea "Sometimes"
type textarea "x"
type textarea "Sometimes"
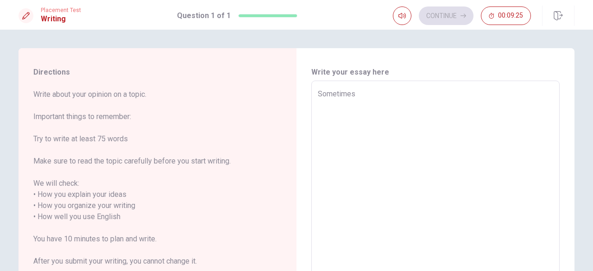
type textarea "x"
type textarea "Sometimes q"
type textarea "x"
type textarea "Sometimes"
type textarea "x"
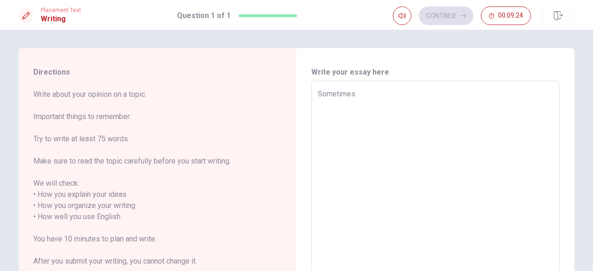
type textarea "Sometimes w"
type textarea "x"
type textarea "Sometimes wh"
type textarea "x"
type textarea "Sometimes whe"
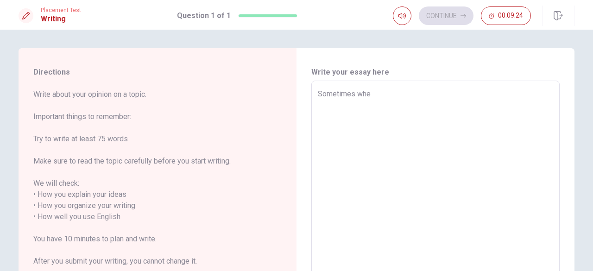
type textarea "x"
type textarea "Sometimes whe"
type textarea "x"
type textarea "Sometimes whe"
type textarea "x"
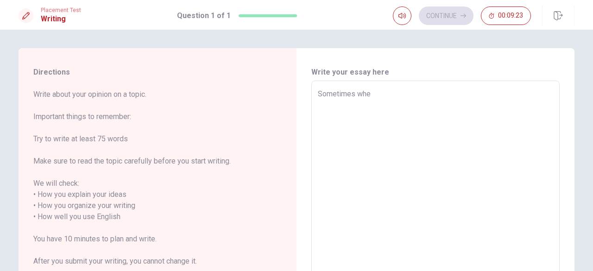
type textarea "Sometimes whe"
type textarea "x"
type textarea "Sometimes whe"
type textarea "x"
type textarea "Sometimes when"
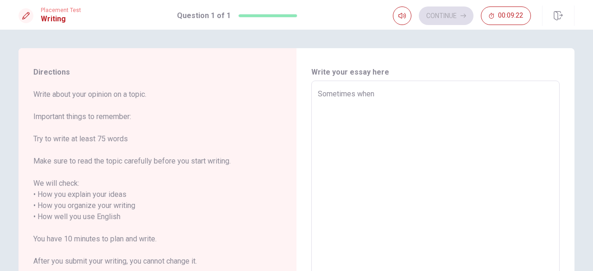
type textarea "x"
type textarea "Sometimes when"
type textarea "x"
type textarea "Sometimes when m"
type textarea "x"
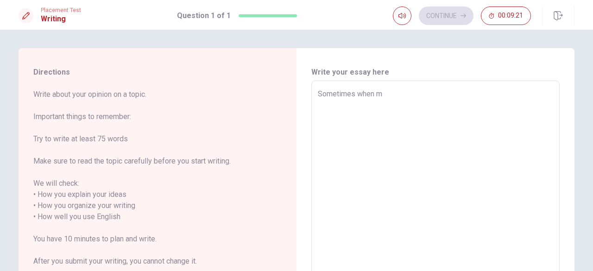
type textarea "Sometimes when m"
type textarea "x"
type textarea "Sometimes when m"
type textarea "x"
type textarea "Sometimes when my"
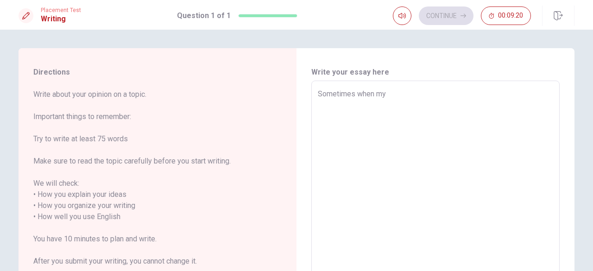
type textarea "x"
type textarea "Sometimes when my"
type textarea "x"
type textarea "Sometimes when my r"
type textarea "x"
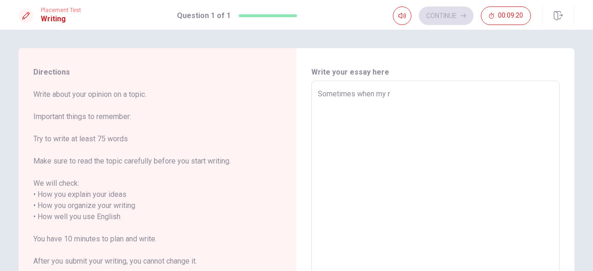
type textarea "Sometimes when my ro"
type textarea "x"
type textarea "Sometimes when my rou"
type textarea "x"
type textarea "Sometimes when my rout"
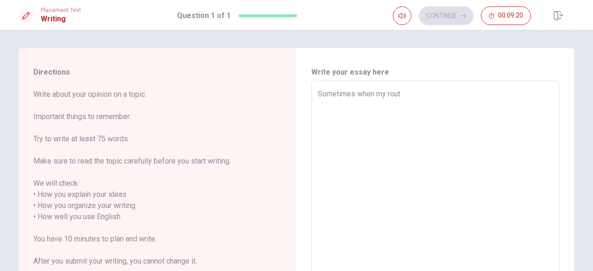
type textarea "x"
type textarea "Sometimes when my routi"
type textarea "x"
type textarea "Sometimes when my routin"
type textarea "x"
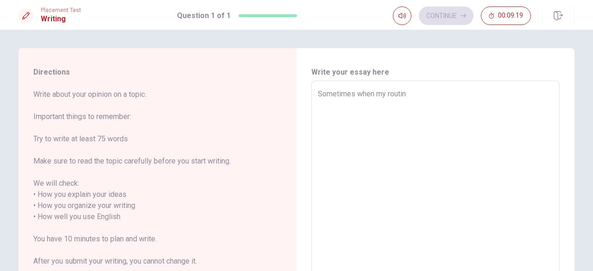
type textarea "Sometimes when my routine"
type textarea "x"
type textarea "Sometimes when my routine"
type textarea "x"
type textarea "Sometimes when my routine i"
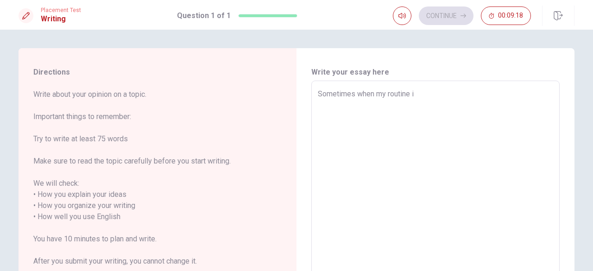
type textarea "x"
type textarea "Sometimes when my routine is"
type textarea "x"
type textarea "Sometimes when my routine is"
type textarea "x"
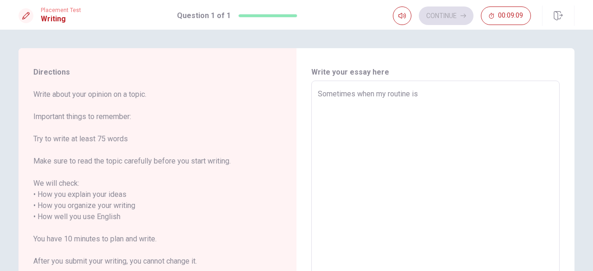
type textarea "Sometimes when my routine is s"
type textarea "x"
type textarea "Sometimes when my routine is st"
type textarea "x"
type textarea "Sometimes when my routine is str"
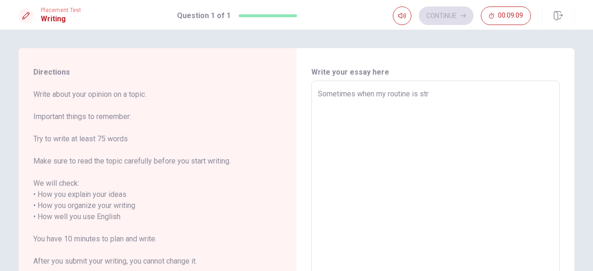
type textarea "x"
type textarea "Sometimes when my routine is stro"
type textarea "x"
type textarea "Sometimes when my routine is stron"
type textarea "x"
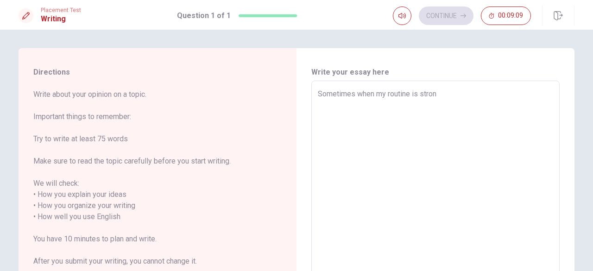
type textarea "Sometimes when my routine is strong"
type textarea "x"
type textarea "Sometimes when my routine is stron"
type textarea "x"
type textarea "Sometimes when my routine is stro"
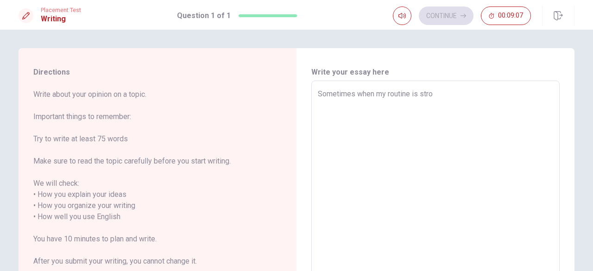
type textarea "x"
type textarea "Sometimes when my routine is str"
type textarea "x"
type textarea "Sometimes when my routine is st"
type textarea "x"
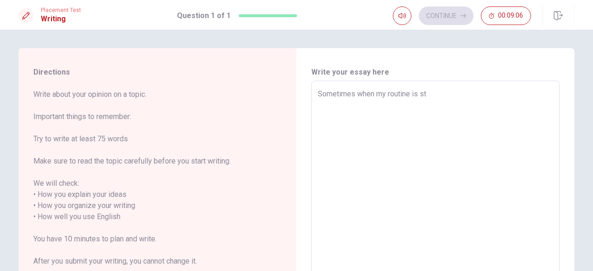
type textarea "Sometimes when my routine is s"
type textarea "x"
type textarea "Sometimes when my routine is"
type textarea "x"
type textarea "Sometimes when my routine is t"
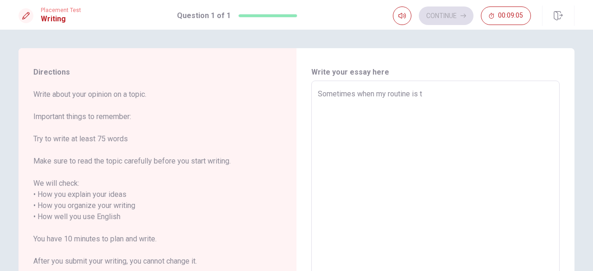
type textarea "x"
type textarea "Sometimes when my routine is ti"
type textarea "x"
type textarea "Sometimes when my routine is tir"
type textarea "x"
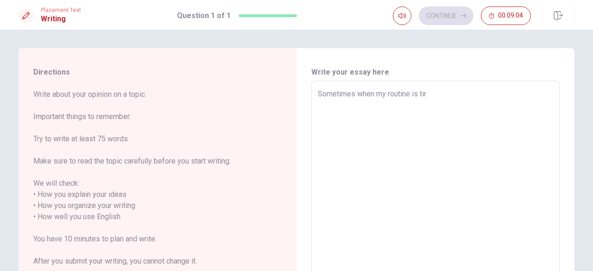
type textarea "Sometimes when my routine is tire"
type textarea "x"
type textarea "Sometimes when my routine is tir"
type textarea "x"
type textarea "Sometimes when my routine is ti"
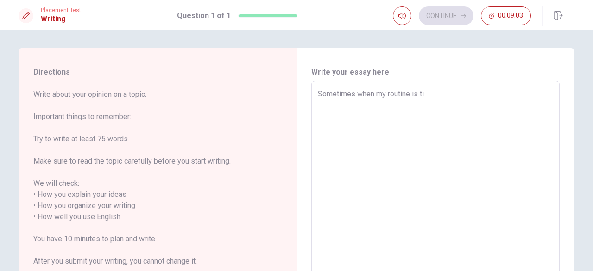
type textarea "x"
type textarea "Sometimes when my routine is tir"
type textarea "x"
type textarea "Sometimes when my routine is tire"
type textarea "x"
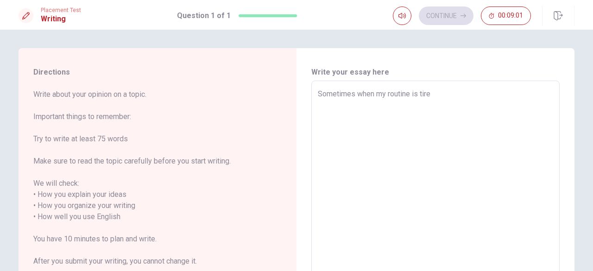
type textarea "Sometimes when my routine is tired"
type textarea "x"
type textarea "Sometimes when my routine is tire"
type textarea "x"
type textarea "Sometimes when my routine is tir"
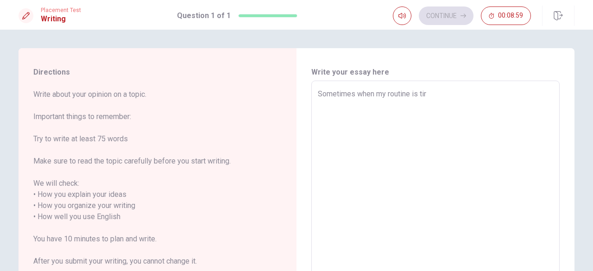
type textarea "x"
type textarea "Sometimes when my routine is ti"
type textarea "x"
type textarea "Sometimes when my routine is t"
type textarea "x"
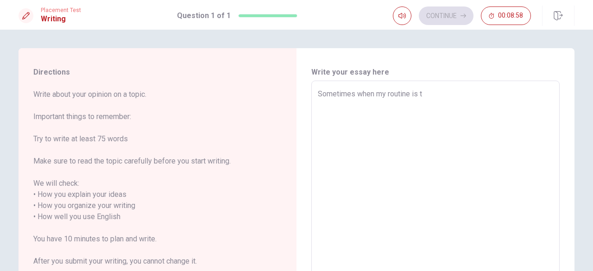
type textarea "Sometimes when my routine is"
type textarea "x"
type textarea "Sometimes when my routine is s"
type textarea "x"
type textarea "Sometimes when my routine is st"
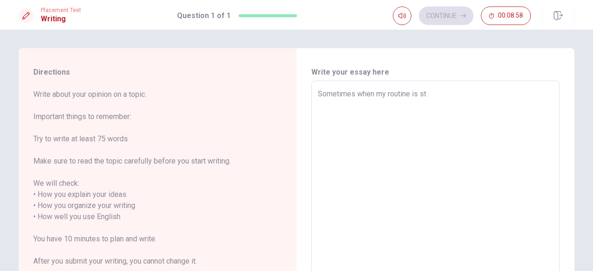
type textarea "x"
type textarea "Sometimes when my routine is str"
type textarea "x"
type textarea "Sometimes when my routine is stre"
type textarea "x"
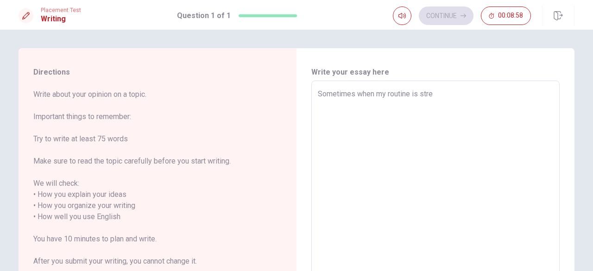
type textarea "Sometimes when my routine is stree"
type textarea "x"
type textarea "Sometimes when my routine is strees"
type textarea "x"
type textarea "Sometimes when my routine is streesf"
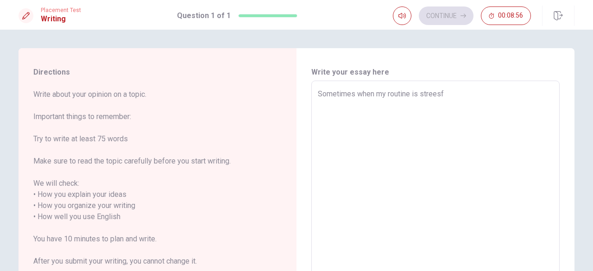
type textarea "x"
type textarea "Sometimes when my routine is streesfu"
type textarea "x"
type textarea "Sometimes when my routine is streesful"
type textarea "x"
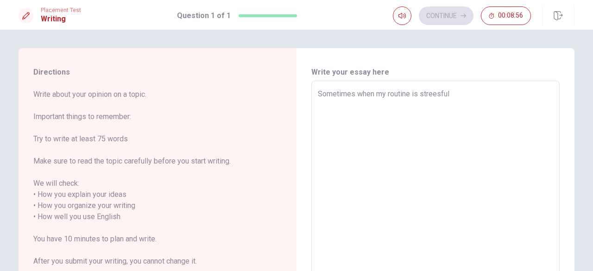
type textarea "Sometimes when my routine is streesful"
type textarea "x"
type textarea "Sometimes when my routine is streesful i"
type textarea "x"
type textarea "Sometimes when my routine is streesful i"
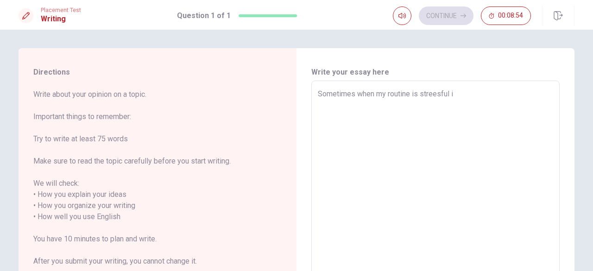
type textarea "x"
type textarea "Sometimes when my routine is streesful i l"
type textarea "x"
type textarea "Sometimes when my routine is streesful i li"
type textarea "x"
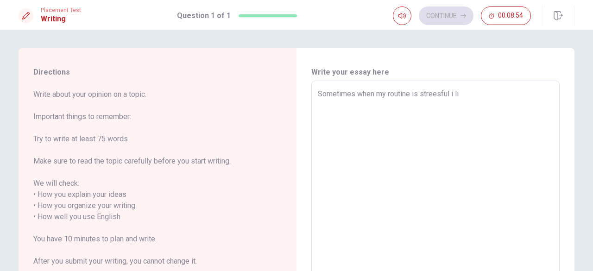
type textarea "Sometimes when my routine is streesful i lin"
type textarea "x"
type textarea "Sometimes when my routine is streesful i link"
type textarea "x"
type textarea "Sometimes when my routine is streesful i [PERSON_NAME]"
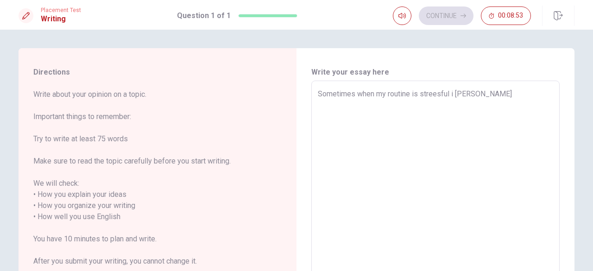
type textarea "x"
type textarea "Sometimes when my routine is streesful i link"
type textarea "x"
type textarea "Sometimes when my routine is streesful i lin"
type textarea "x"
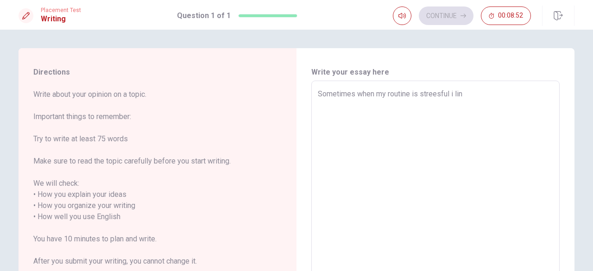
type textarea "Sometimes when my routine is streesful i li"
type textarea "x"
type textarea "Sometimes when my routine is streesful i lik"
type textarea "x"
type textarea "Sometimes when my routine is streesful i like"
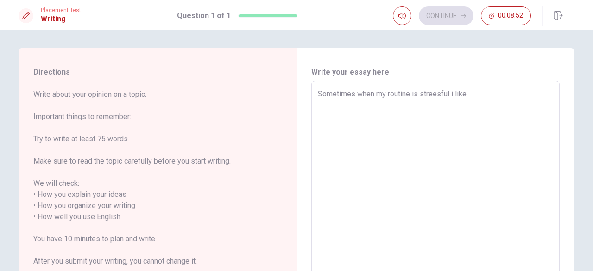
type textarea "x"
type textarea "Sometimes when my routine is streesful i like"
type textarea "x"
type textarea "Sometimes when my routine is streesful i like t"
type textarea "x"
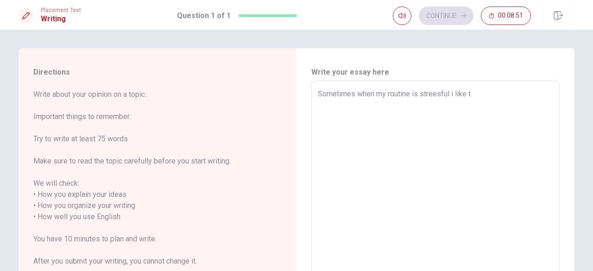
type textarea "Sometimes when my routine is streesful i like to"
type textarea "x"
type textarea "Sometimes when my routine is streesful i like to"
type textarea "x"
type textarea "Sometimes when my routine is streesful i like to t"
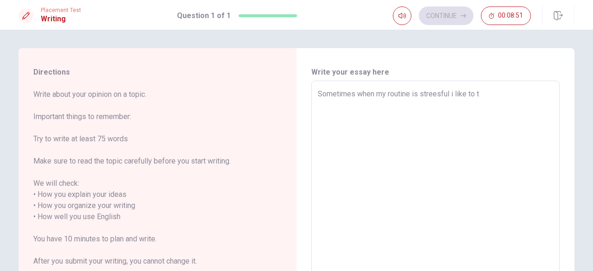
type textarea "x"
type textarea "Sometimes when my routine is streesful i like to ta"
type textarea "x"
type textarea "Sometimes when my routine is streesful i like to tak"
type textarea "x"
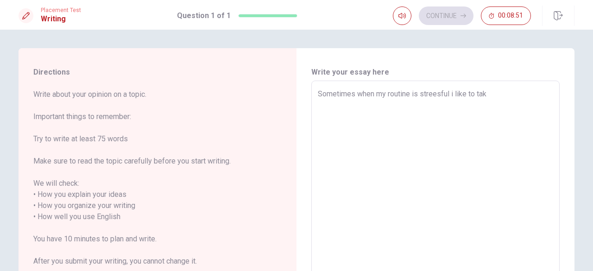
type textarea "Sometimes when my routine is streesful i like to take"
type textarea "x"
type textarea "Sometimes when my routine is streesful i like to take"
type textarea "x"
type textarea "Sometimes when my routine is streesful i like to take t"
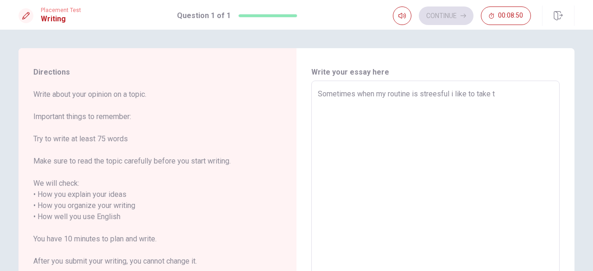
type textarea "x"
type textarea "Sometimes when my routine is streesful i like to take ti"
type textarea "x"
type textarea "Sometimes when my routine is streesful i like to take [PERSON_NAME]"
type textarea "x"
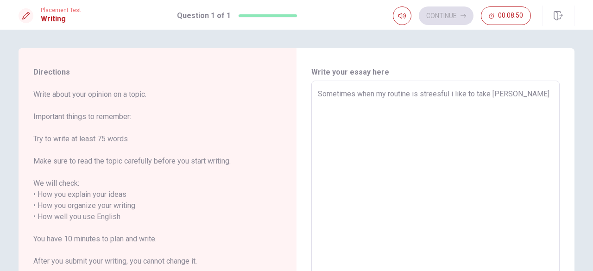
type textarea "Sometimes when my routine is streesful i like to take time"
type textarea "x"
type textarea "Sometimes when my routine is streesful i like to take time"
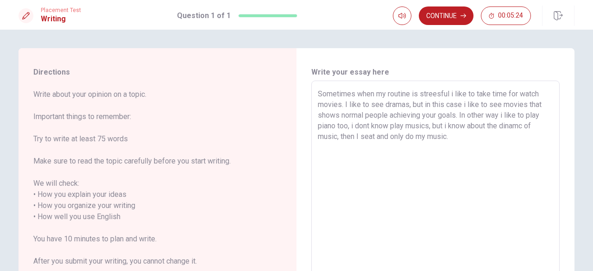
click at [318, 95] on textarea "Sometimes when my routine is streesful i like to take time for watch movies. I …" at bounding box center [435, 211] width 235 height 246
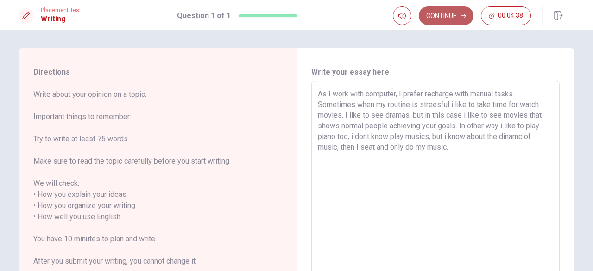
click at [445, 14] on button "Continue" at bounding box center [446, 15] width 55 height 19
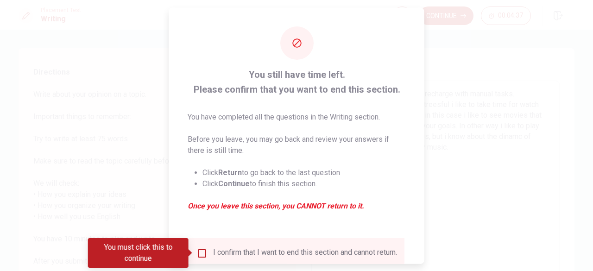
click at [199, 251] on input "You must click this to continue" at bounding box center [201, 252] width 11 height 11
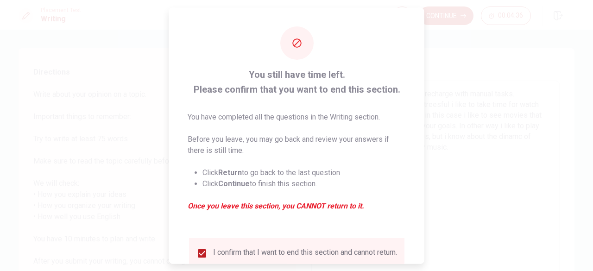
scroll to position [74, 0]
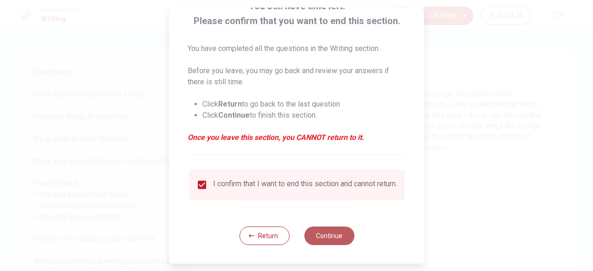
click at [333, 234] on button "Continue" at bounding box center [329, 235] width 50 height 19
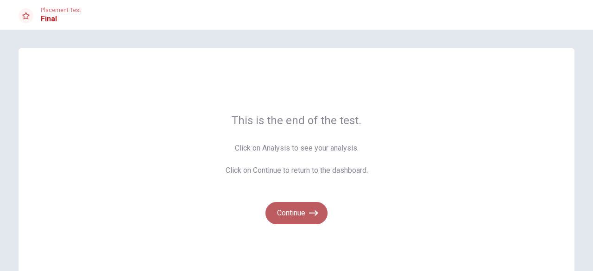
click at [298, 213] on button "Continue" at bounding box center [296, 213] width 62 height 22
